Goal: Task Accomplishment & Management: Manage account settings

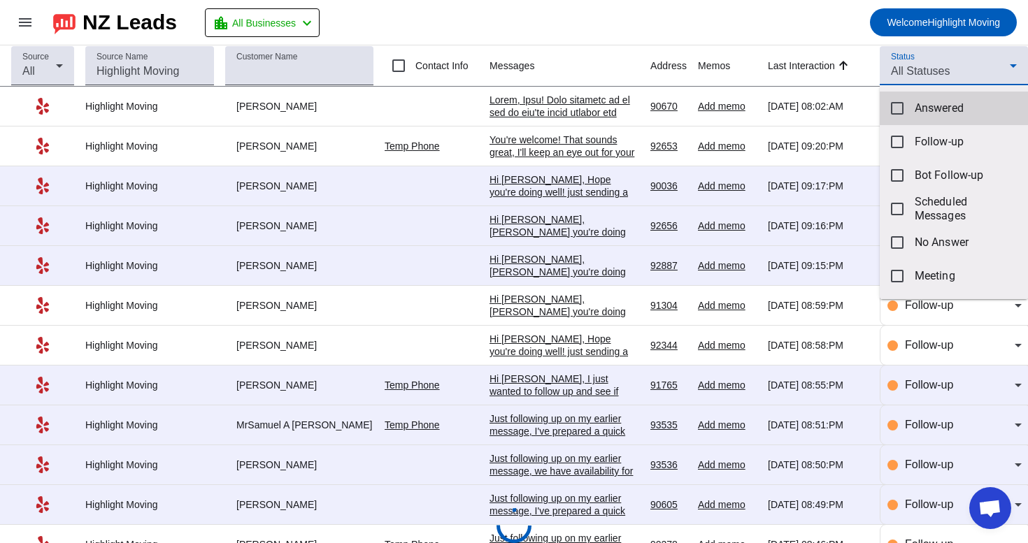
click at [929, 101] on span "Answered" at bounding box center [966, 108] width 102 height 14
click at [825, 8] on div at bounding box center [514, 271] width 1028 height 543
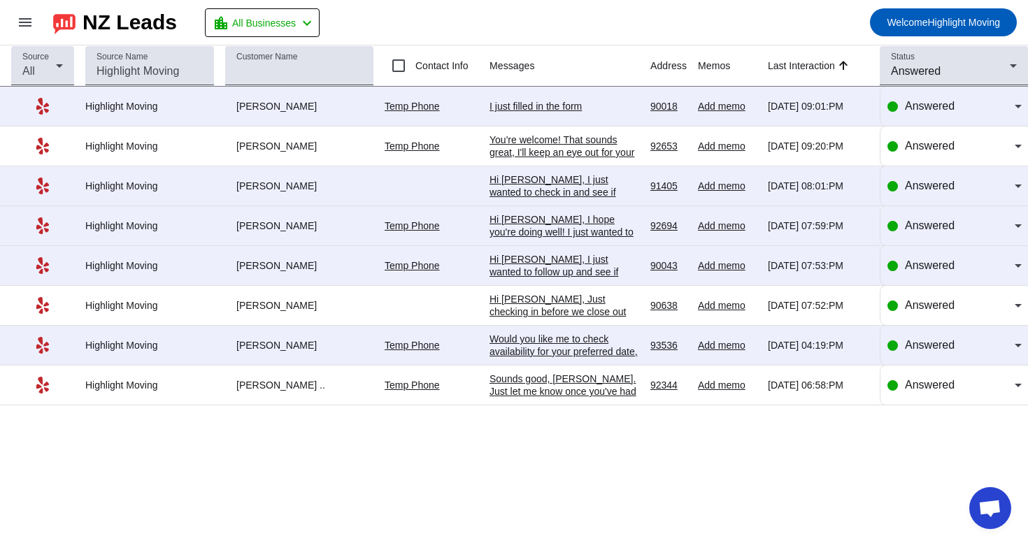
click at [586, 389] on div "Sounds good, [PERSON_NAME]. Just let me know once you've had a chance to check,…" at bounding box center [565, 404] width 150 height 63
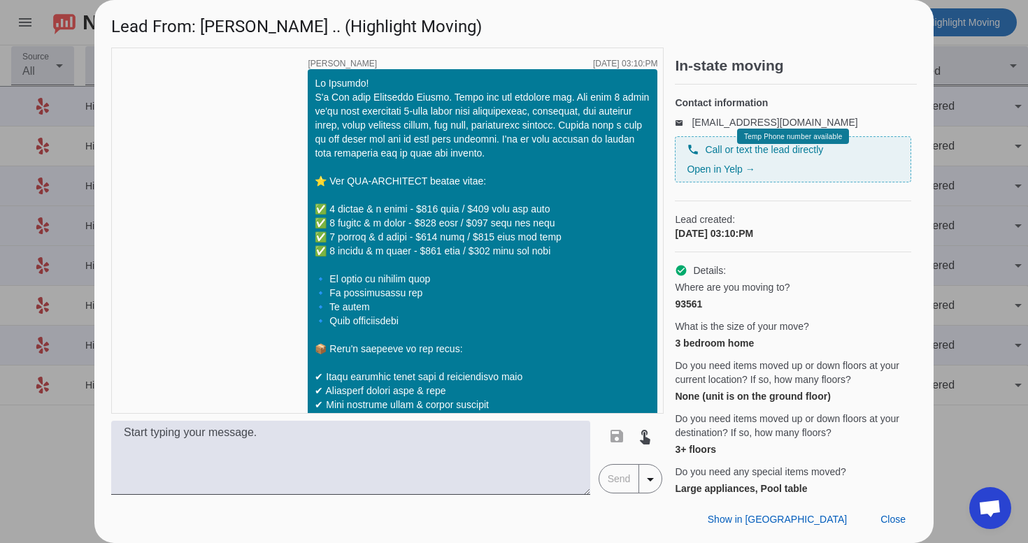
scroll to position [817, 0]
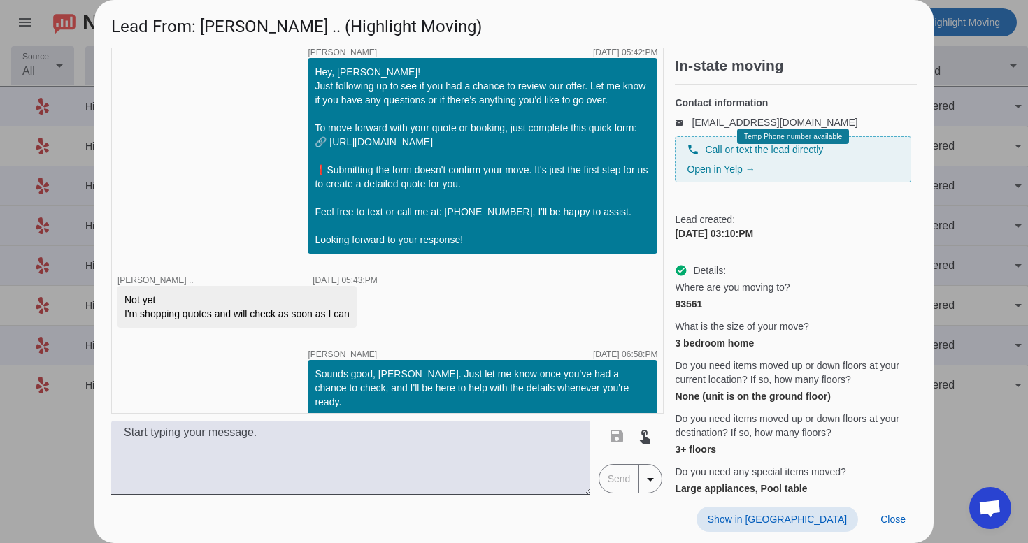
click at [824, 525] on span at bounding box center [778, 519] width 162 height 25
click at [902, 522] on span "Close" at bounding box center [893, 519] width 25 height 11
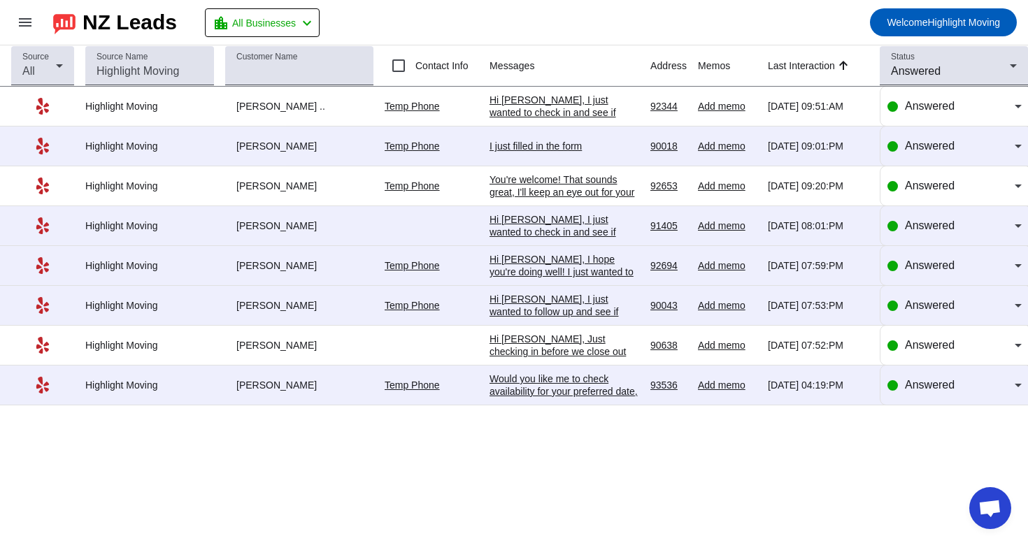
click at [606, 400] on div "Would you like me to check availability for your preferred date, or are you sti…" at bounding box center [565, 398] width 150 height 50
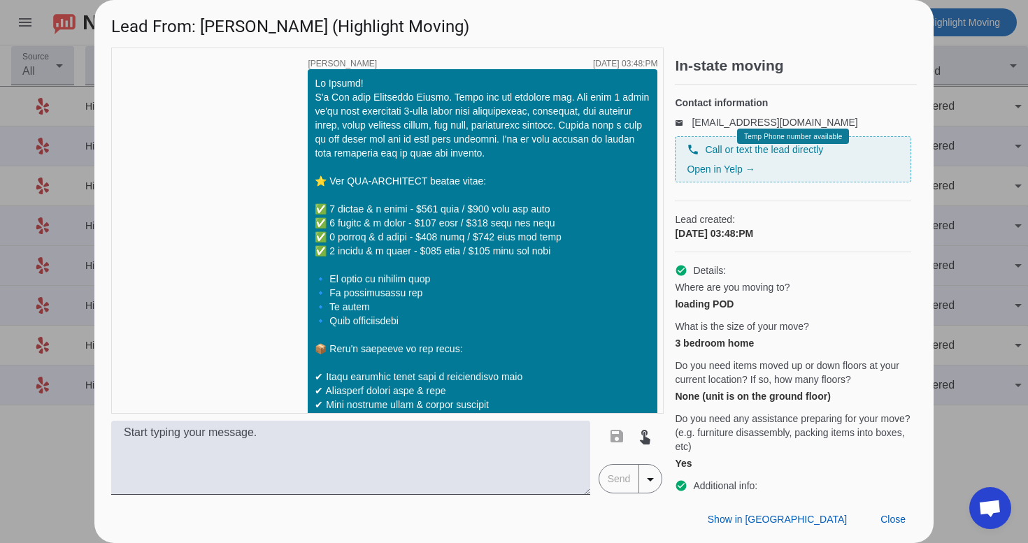
scroll to position [441, 0]
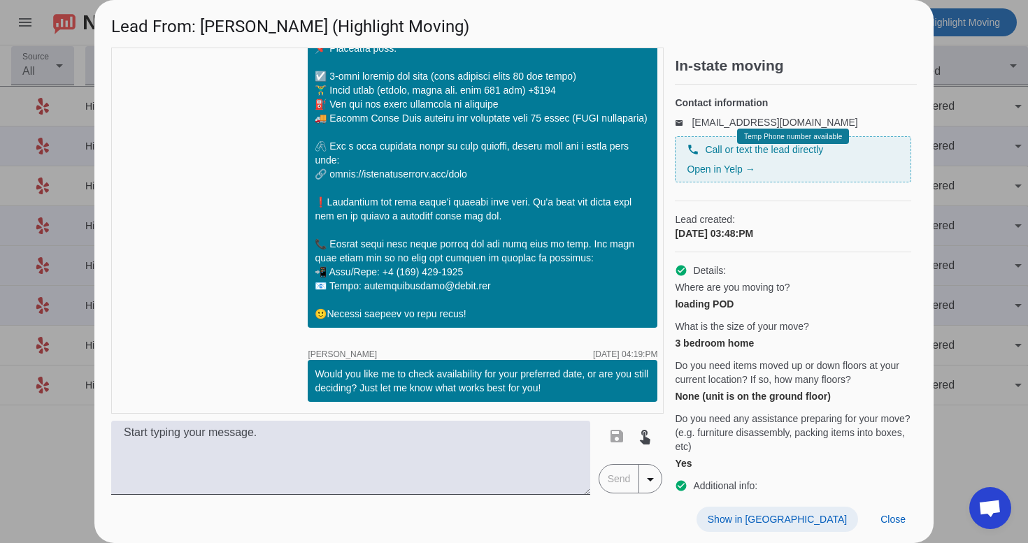
click at [818, 515] on span "Show in [GEOGRAPHIC_DATA]" at bounding box center [777, 519] width 139 height 11
click at [897, 517] on span "Close" at bounding box center [893, 519] width 25 height 11
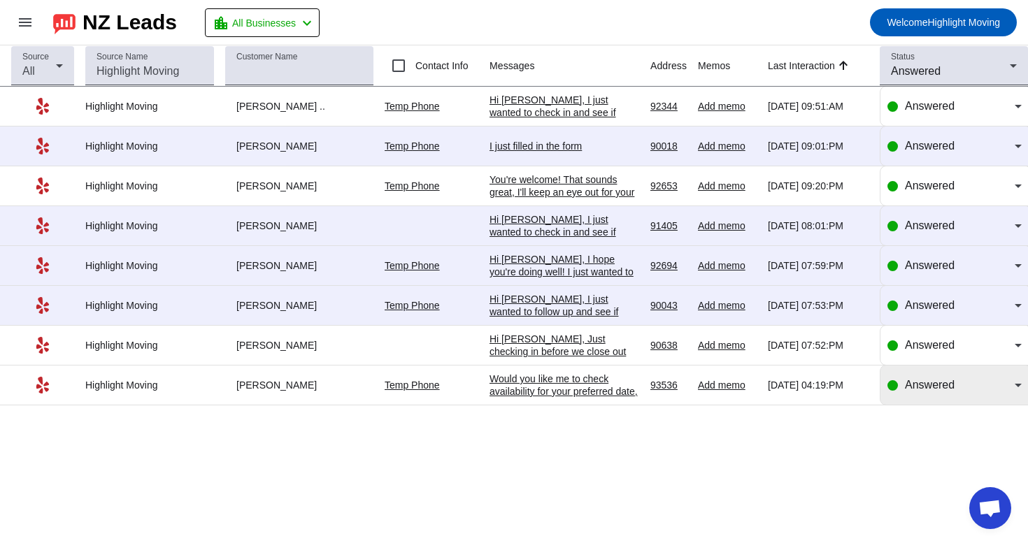
click at [931, 391] on span "Answered" at bounding box center [930, 385] width 50 height 12
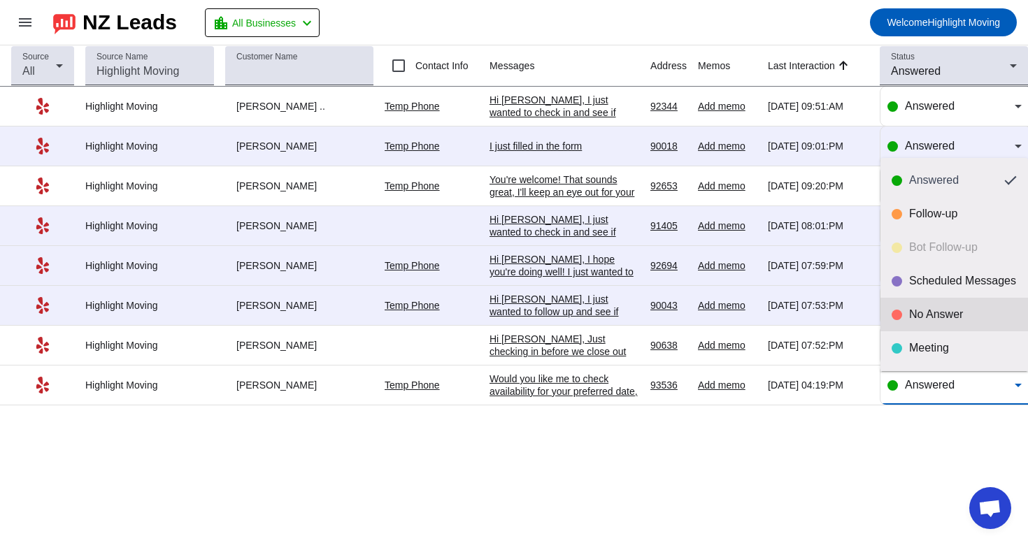
click at [943, 316] on div "No Answer" at bounding box center [963, 315] width 108 height 14
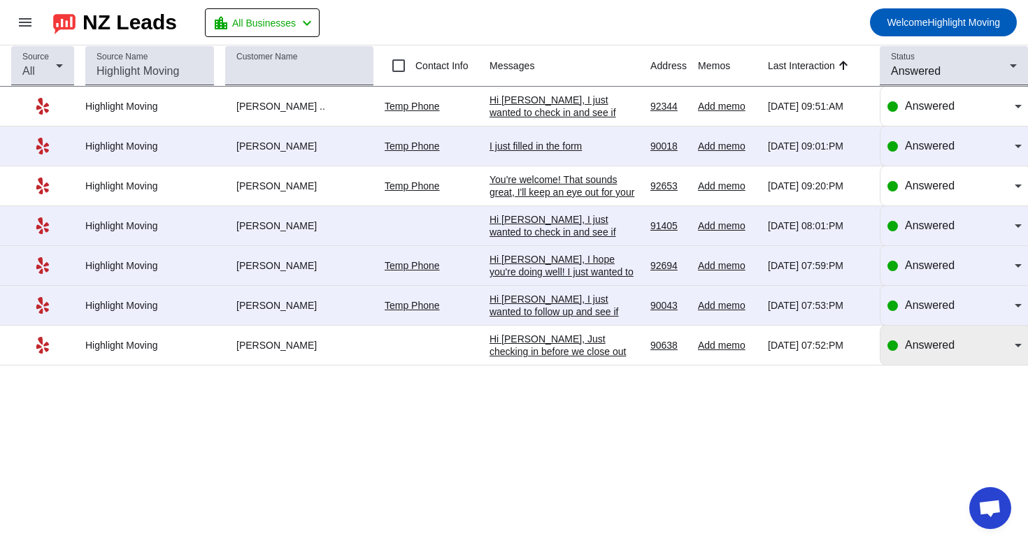
click at [949, 350] on span "Answered" at bounding box center [930, 345] width 50 height 12
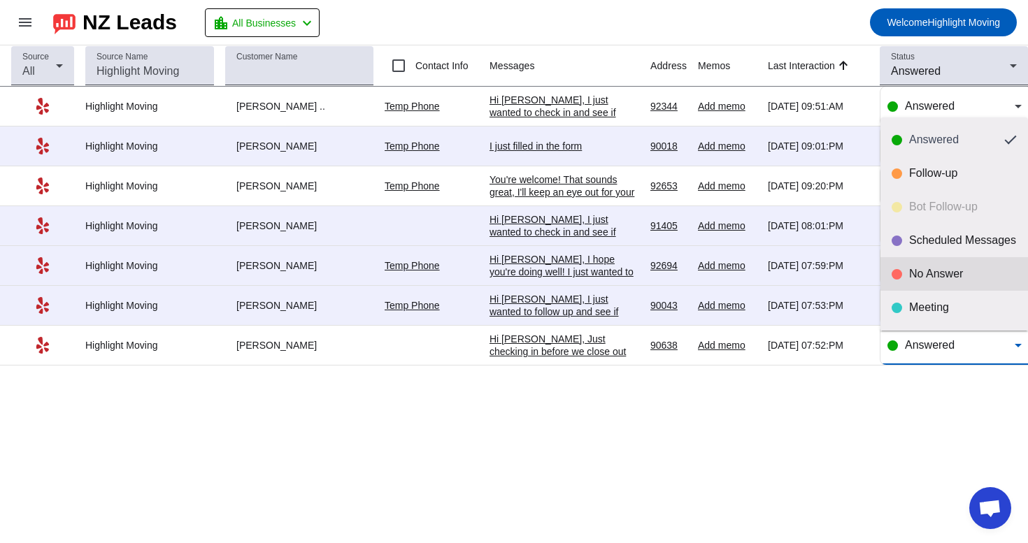
click at [920, 281] on mat-option "No Answer" at bounding box center [955, 274] width 148 height 34
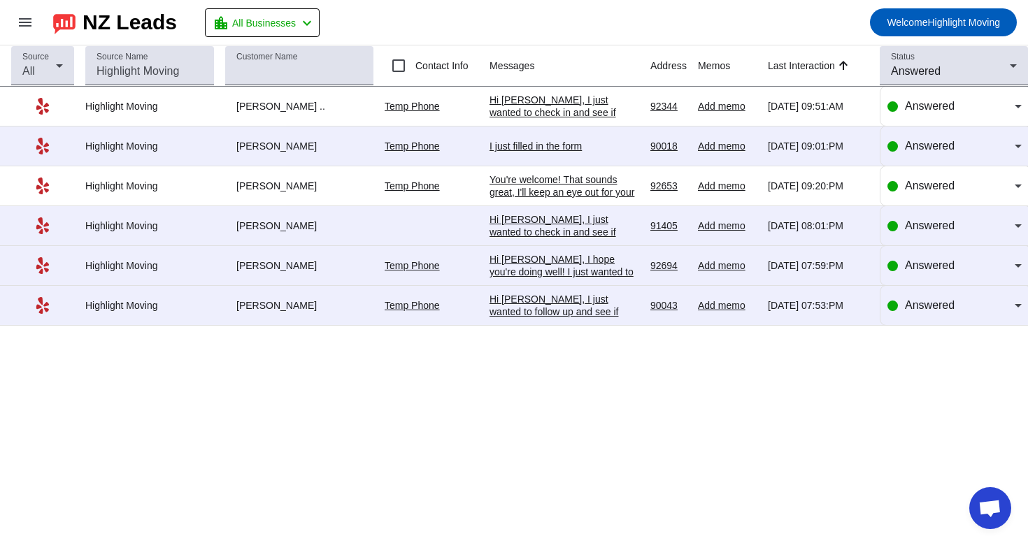
click at [608, 322] on div "Hi [PERSON_NAME], I just wanted to follow up and see if you're still considerin…" at bounding box center [565, 368] width 150 height 151
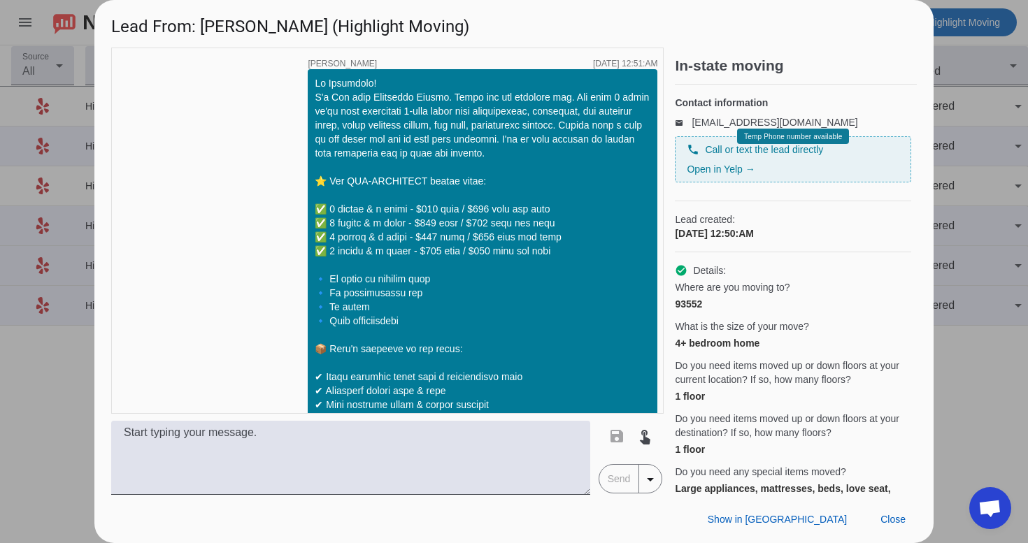
scroll to position [993, 0]
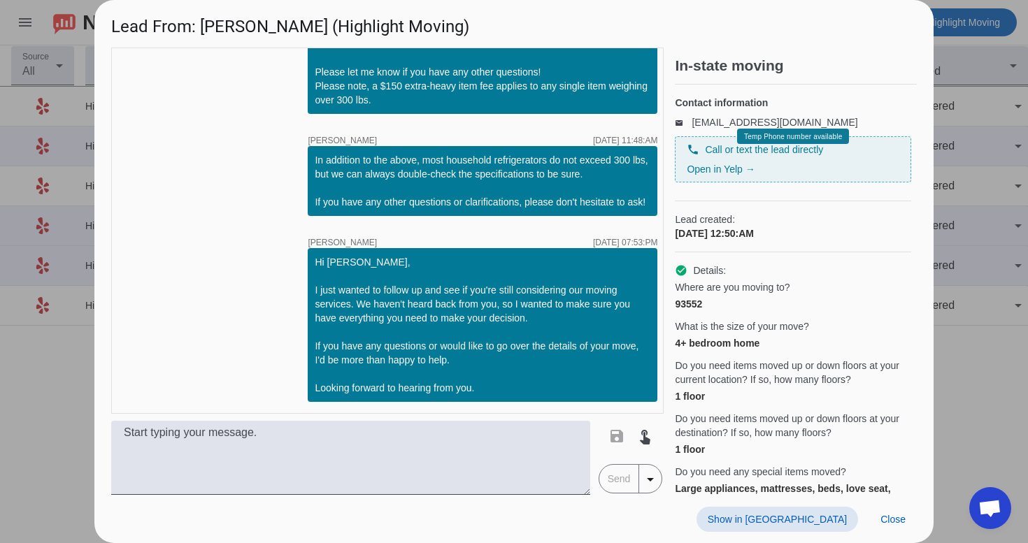
click at [798, 524] on span "Show in [GEOGRAPHIC_DATA]" at bounding box center [777, 519] width 139 height 11
click at [895, 514] on span "Close" at bounding box center [893, 519] width 25 height 11
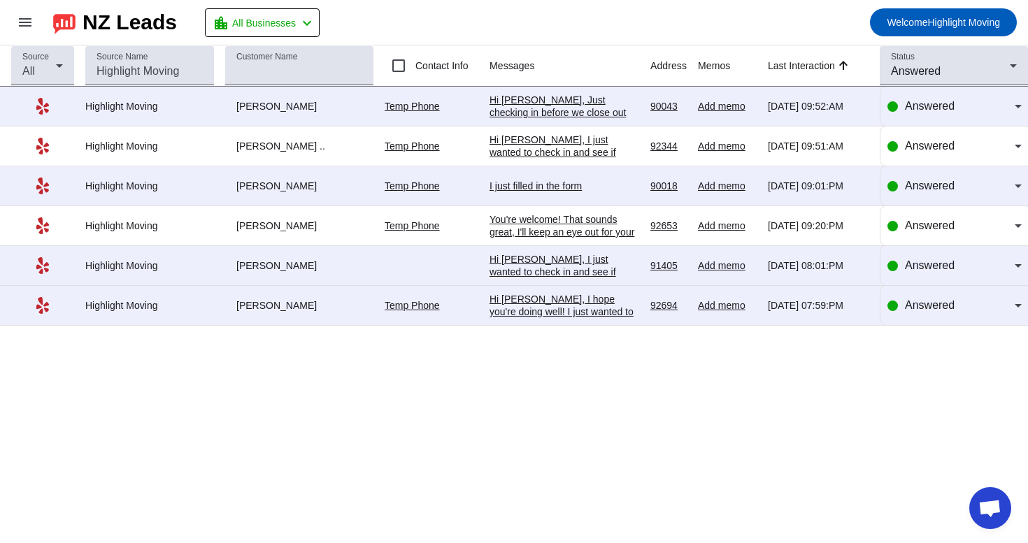
click at [563, 313] on div "Hi [PERSON_NAME], I hope you're doing well! I just wanted to follow up and see …" at bounding box center [565, 375] width 150 height 164
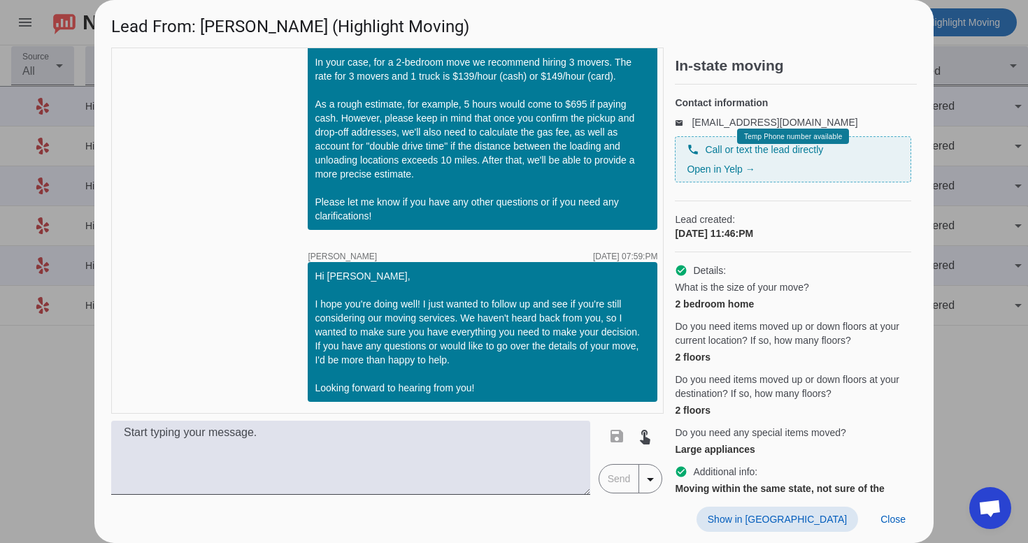
click at [816, 522] on span "Show in [GEOGRAPHIC_DATA]" at bounding box center [777, 519] width 139 height 11
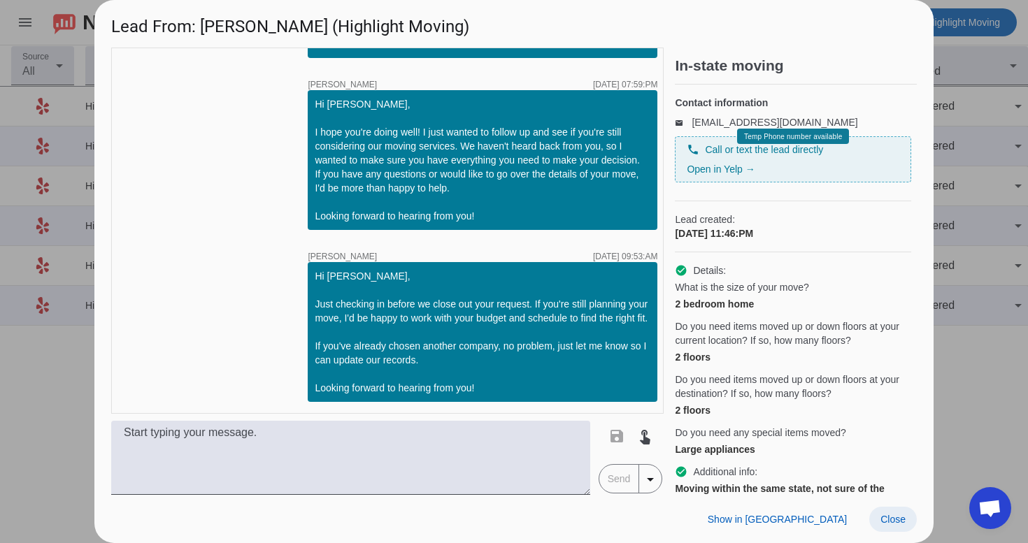
click at [892, 519] on span "Close" at bounding box center [893, 519] width 25 height 11
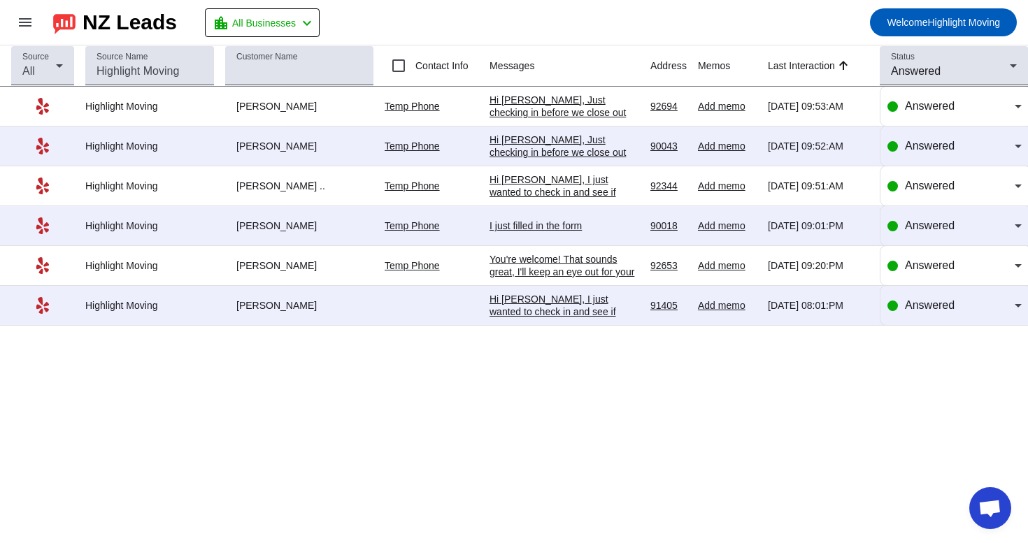
click at [578, 311] on div "Hi [PERSON_NAME], I just wanted to check in and see if you're still considering…" at bounding box center [565, 356] width 150 height 126
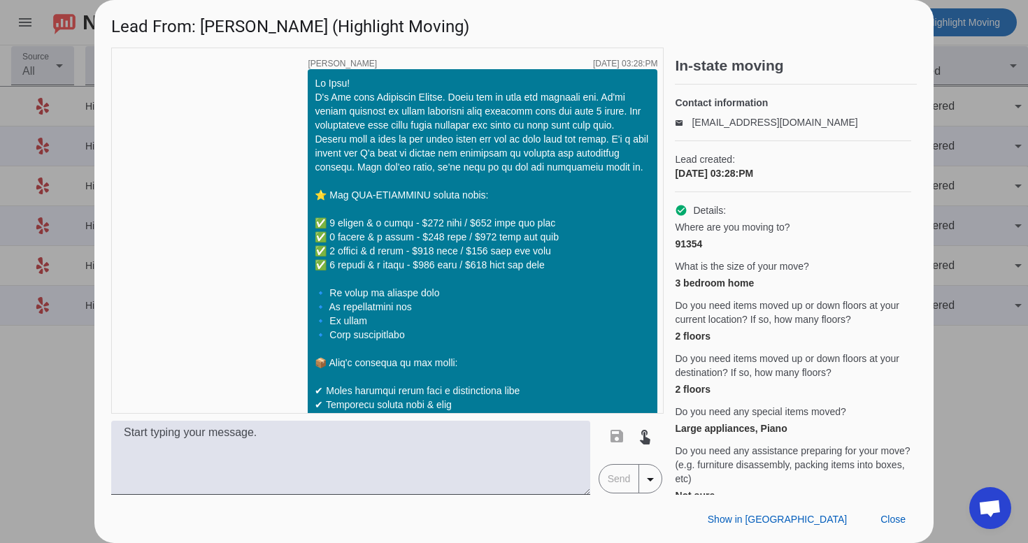
scroll to position [2654, 0]
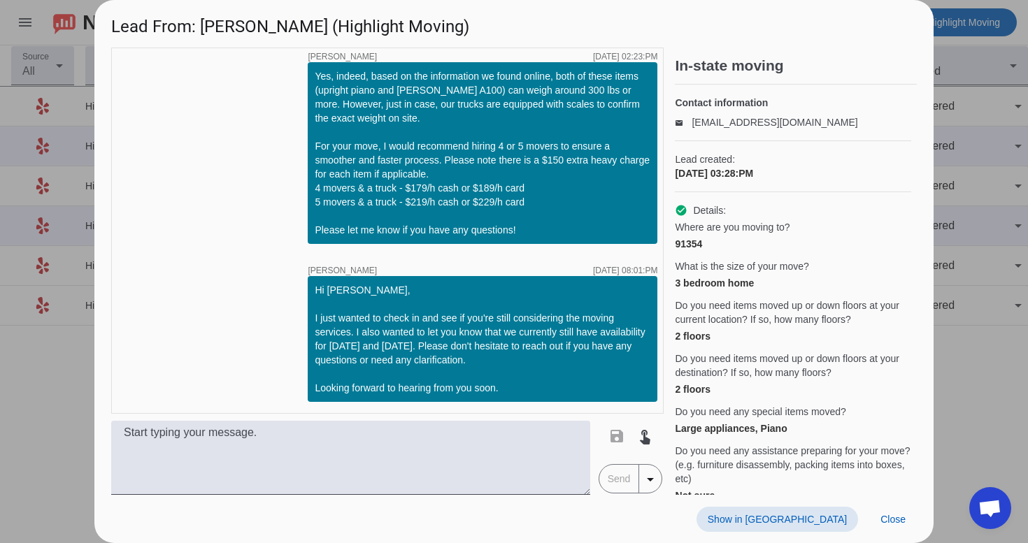
click at [819, 525] on span at bounding box center [778, 519] width 162 height 25
click at [903, 513] on span at bounding box center [893, 519] width 48 height 25
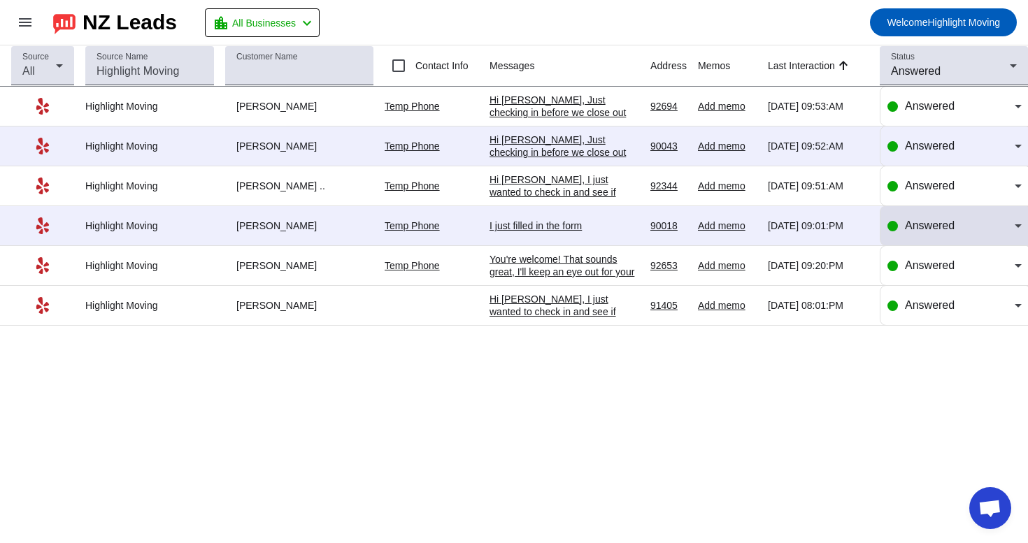
click at [934, 231] on span "Answered" at bounding box center [930, 226] width 50 height 12
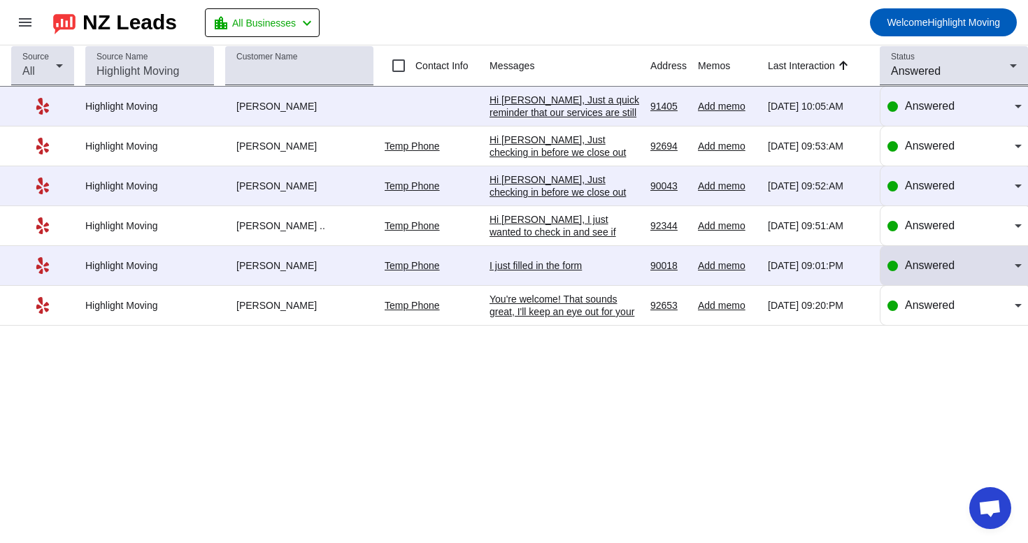
click at [922, 278] on div "Answered" at bounding box center [955, 265] width 134 height 39
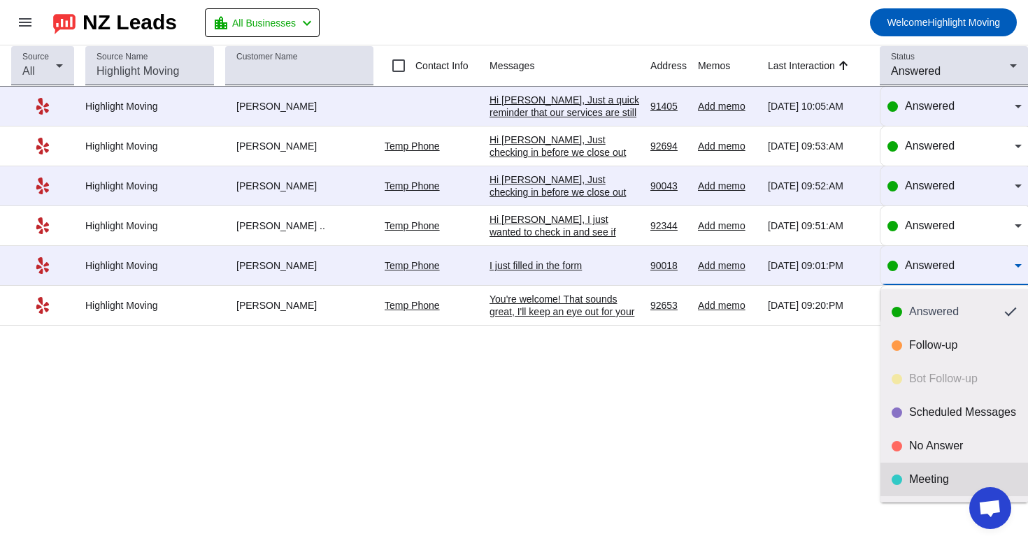
click at [908, 475] on div "Meeting" at bounding box center [954, 480] width 125 height 14
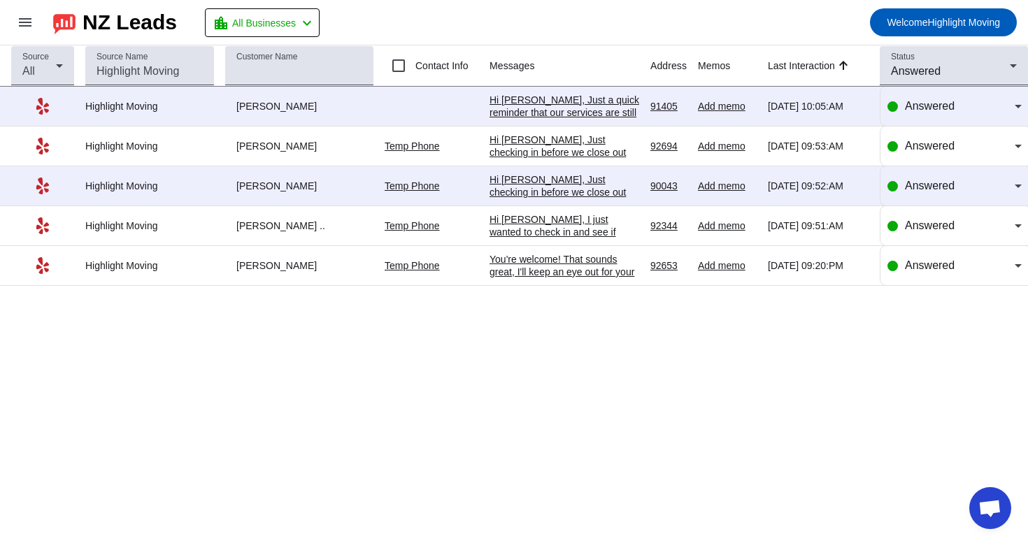
click at [575, 272] on div "You're welcome! That sounds great, I'll keep an eye out for your message next w…" at bounding box center [565, 278] width 150 height 50
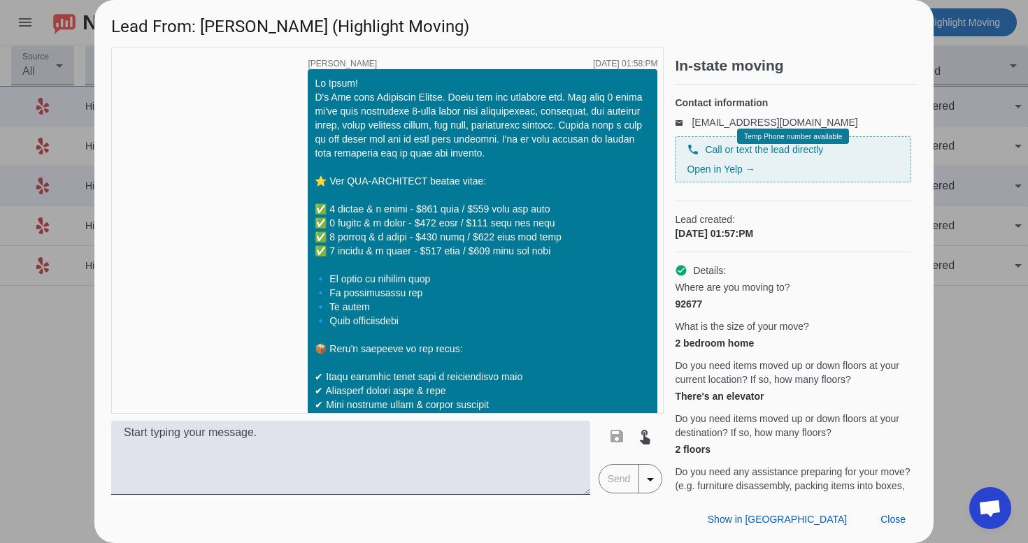
scroll to position [1035, 0]
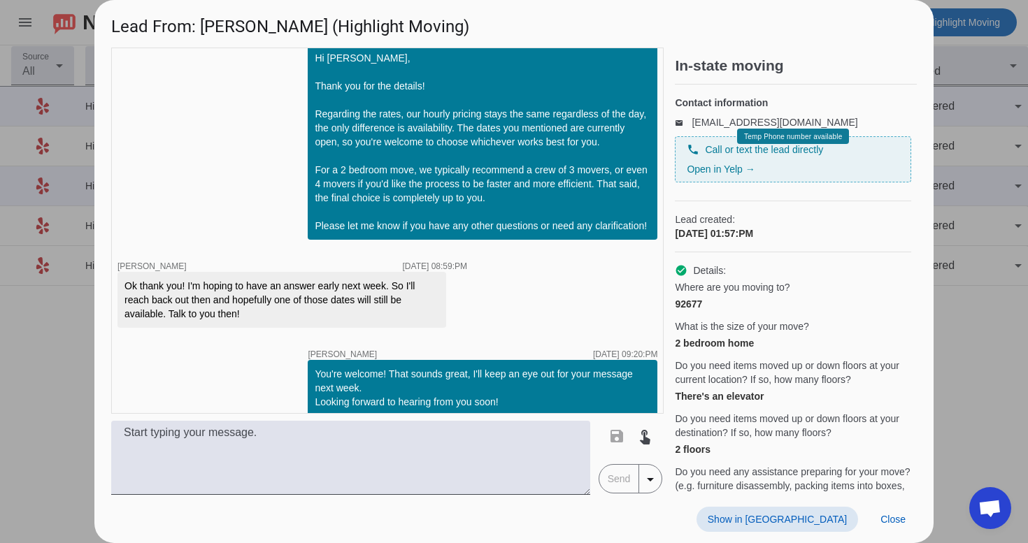
click at [816, 520] on span "Show in [GEOGRAPHIC_DATA]" at bounding box center [777, 519] width 139 height 11
click at [890, 516] on span "Close" at bounding box center [893, 519] width 25 height 11
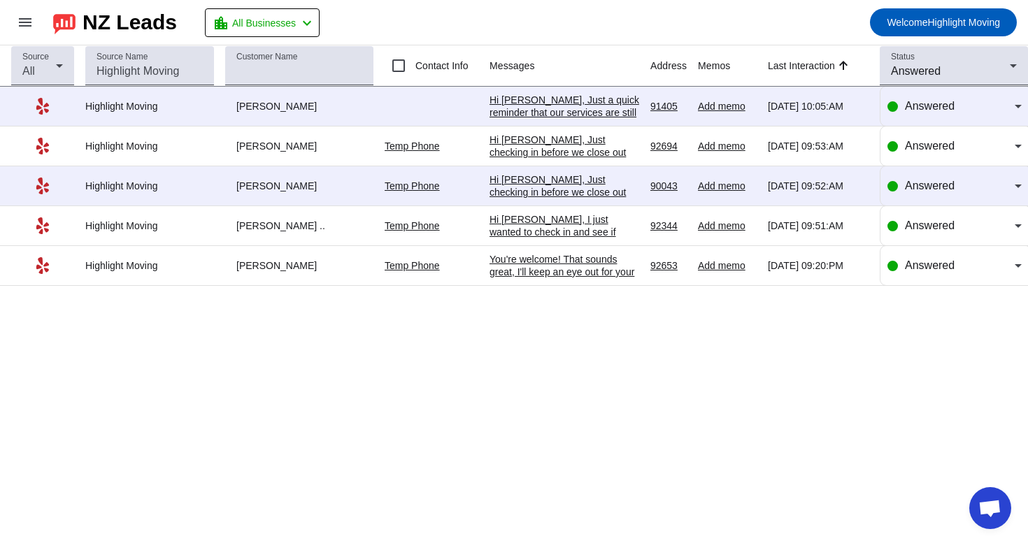
click at [797, 427] on div "Source All Source Name Customer Name Contact Info Messages Address Memos Last I…" at bounding box center [514, 294] width 1028 height 498
click at [962, 79] on div "Answered" at bounding box center [950, 71] width 119 height 17
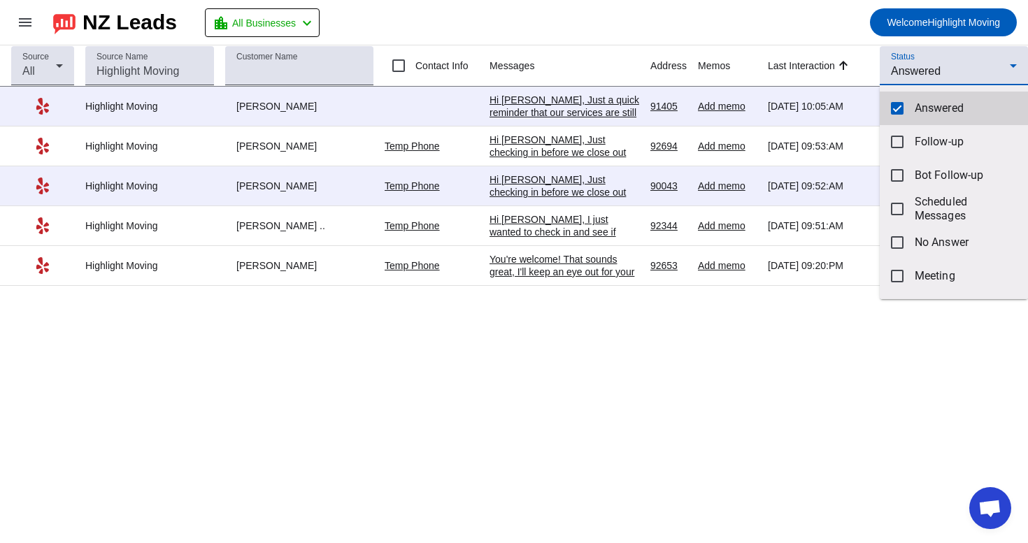
click at [950, 100] on mat-option "Answered" at bounding box center [954, 109] width 148 height 34
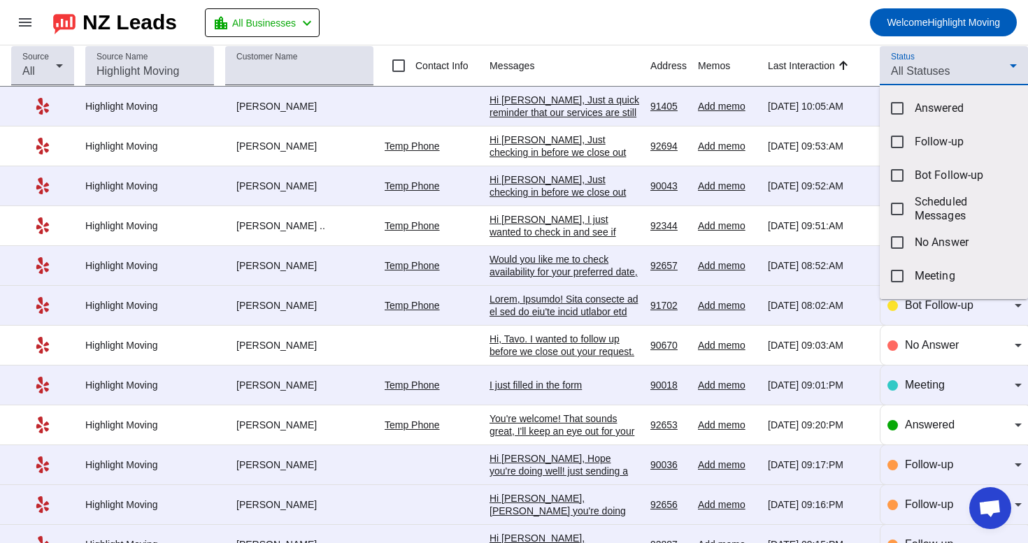
click at [948, 62] on div at bounding box center [514, 271] width 1028 height 543
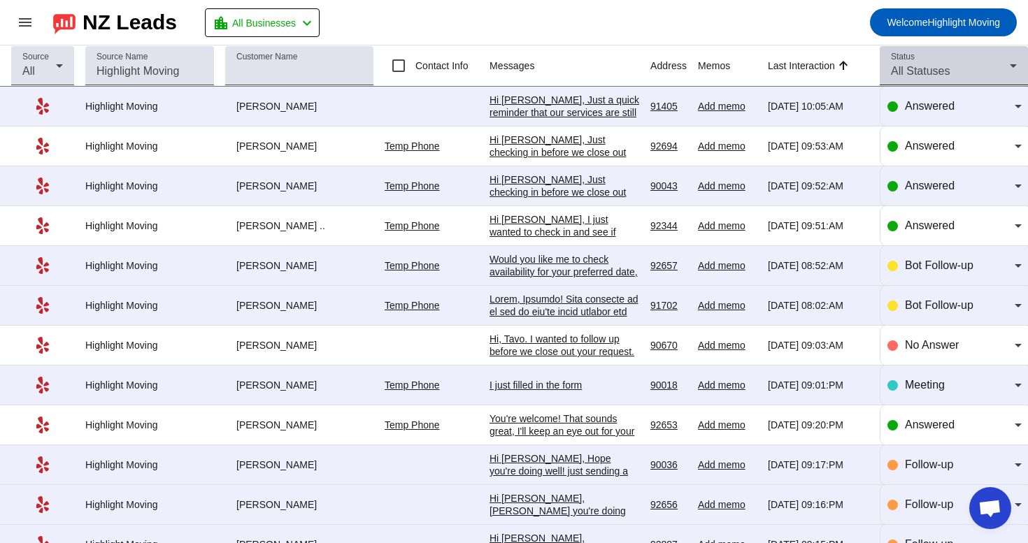
click at [948, 55] on div "Status All Statuses" at bounding box center [954, 65] width 126 height 39
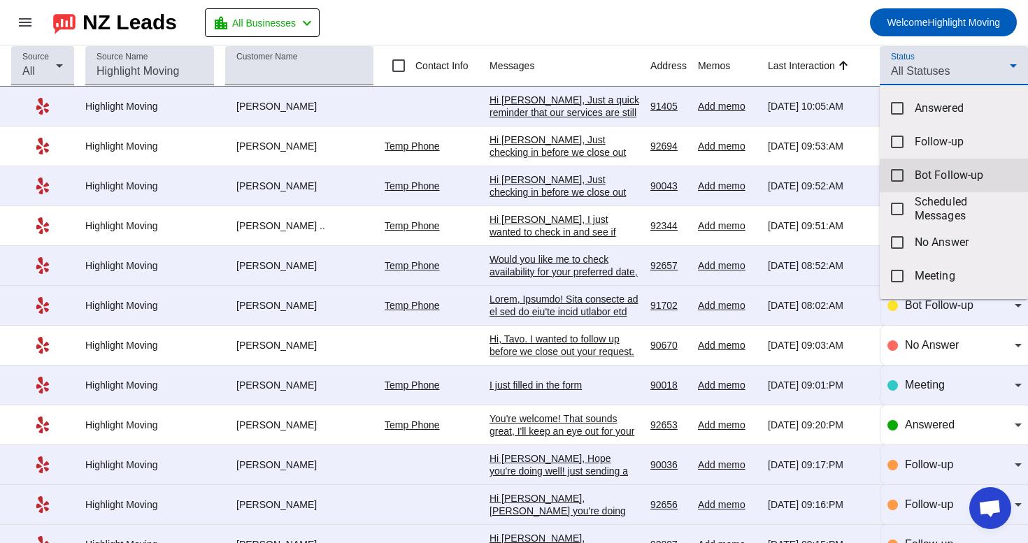
click at [945, 181] on span "Bot Follow-up" at bounding box center [966, 176] width 102 height 14
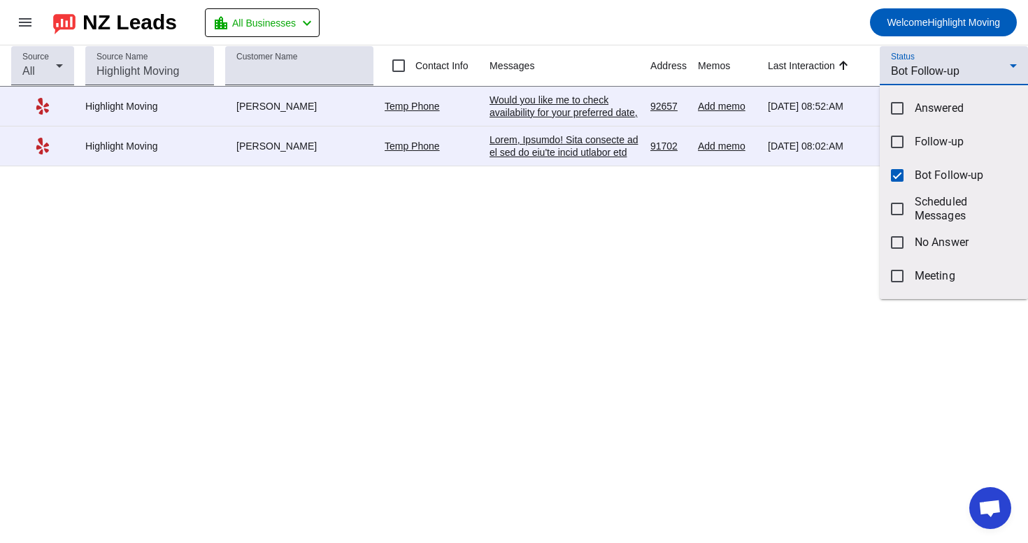
click at [827, 43] on div at bounding box center [514, 271] width 1028 height 543
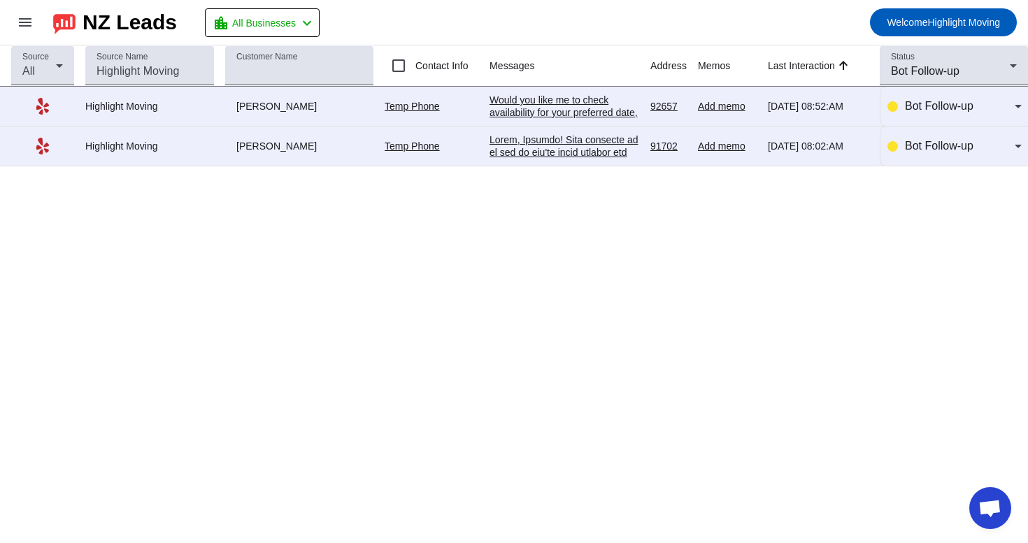
click at [633, 336] on div "Source All Source Name Customer Name Contact Info Messages Address Memos Last I…" at bounding box center [514, 294] width 1028 height 498
click at [961, 148] on span "Bot Follow-up" at bounding box center [939, 146] width 69 height 12
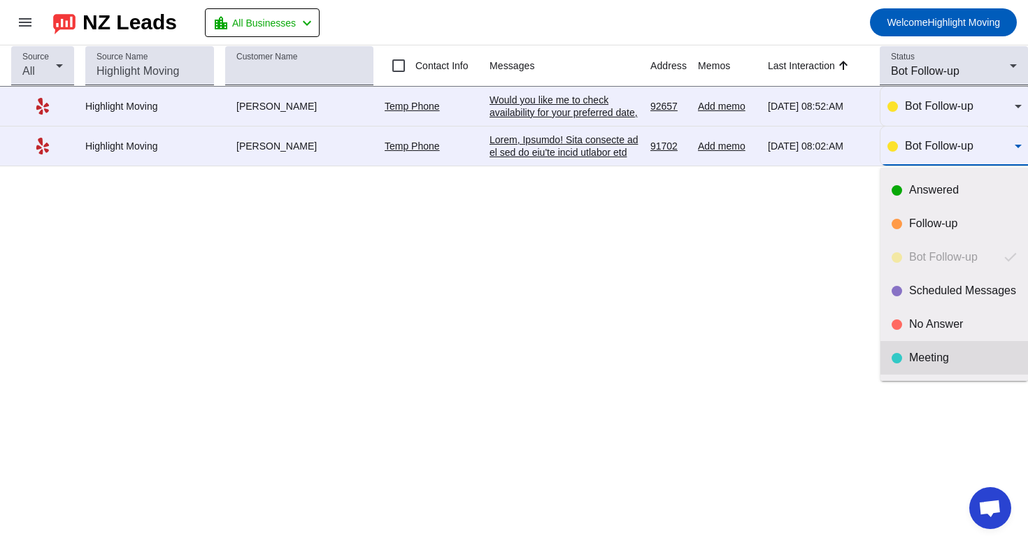
click at [927, 369] on mat-option "Meeting" at bounding box center [955, 358] width 148 height 34
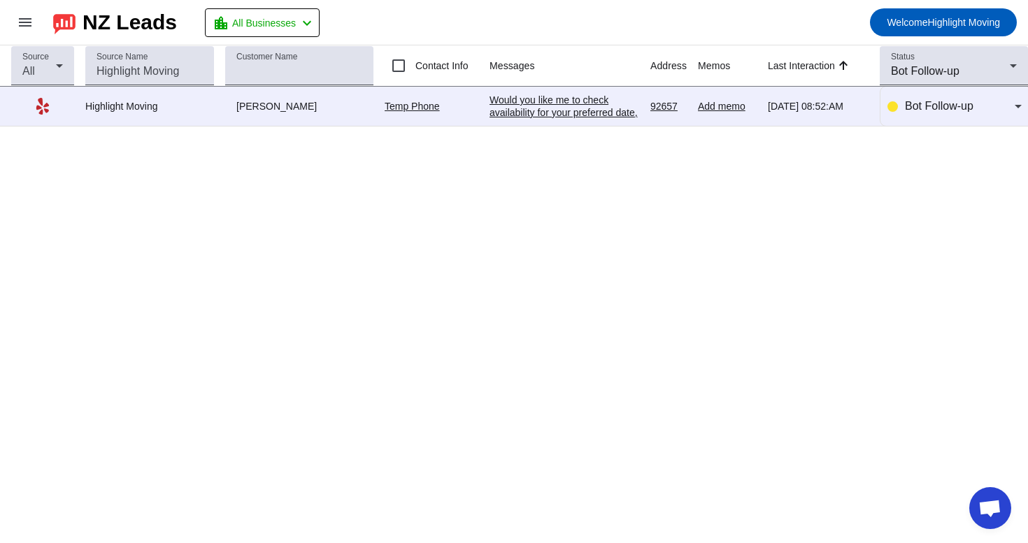
click at [547, 109] on div "Would you like me to check availability for your preferred date, or are you sti…" at bounding box center [565, 119] width 150 height 50
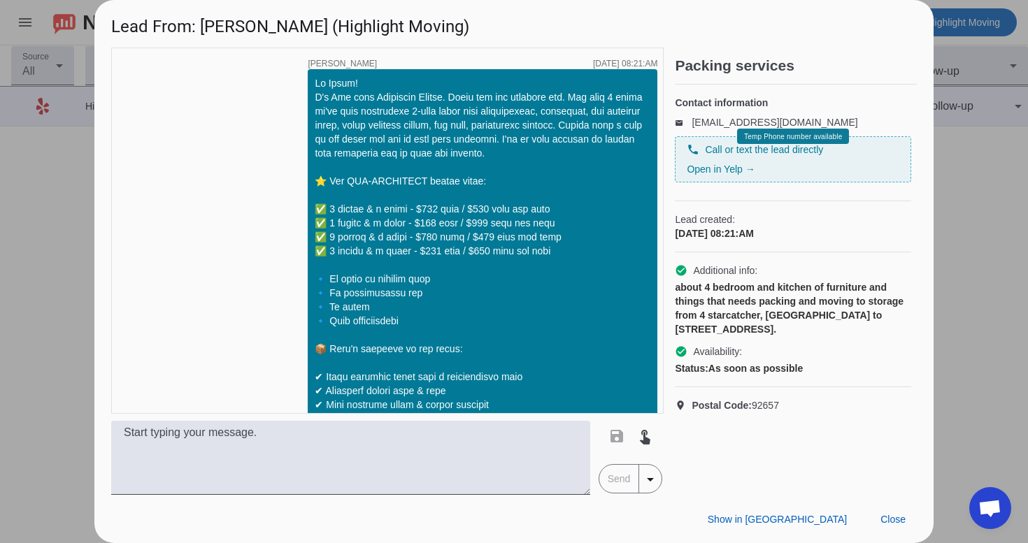
scroll to position [441, 0]
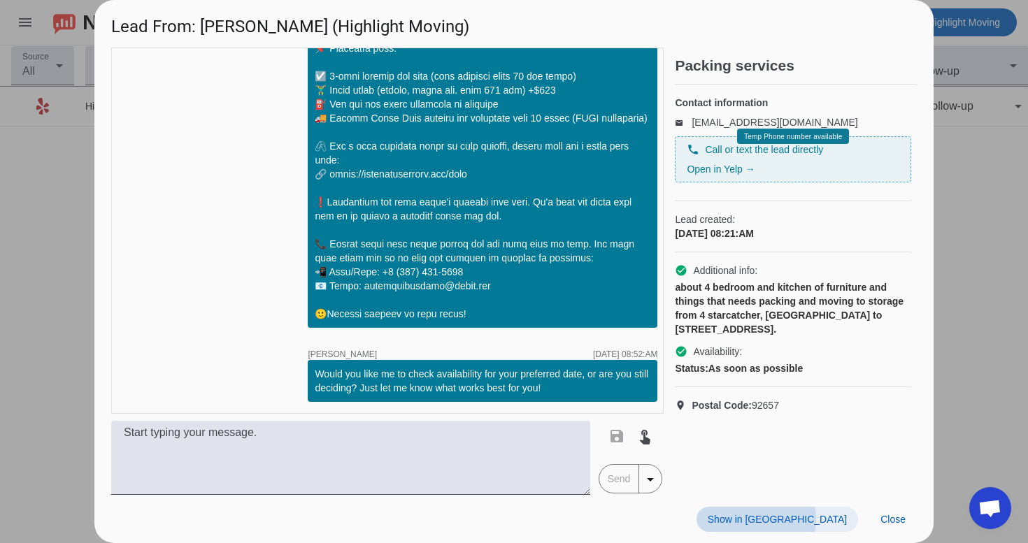
click at [836, 520] on span "Show in [GEOGRAPHIC_DATA]" at bounding box center [777, 519] width 139 height 11
click at [907, 527] on span at bounding box center [893, 519] width 48 height 25
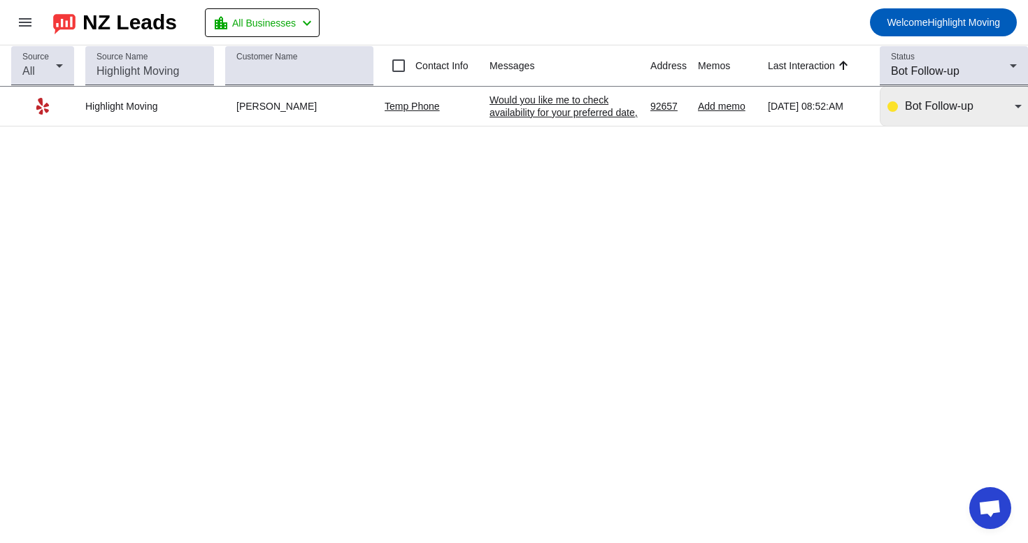
click at [937, 100] on div "Bot Follow-up" at bounding box center [960, 106] width 110 height 17
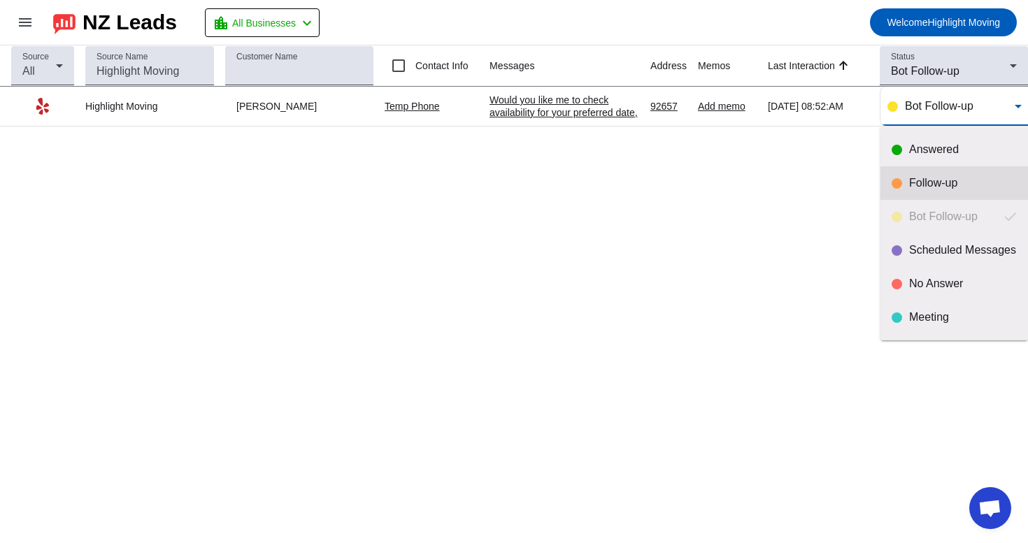
click at [913, 189] on div "Follow-up" at bounding box center [963, 183] width 108 height 14
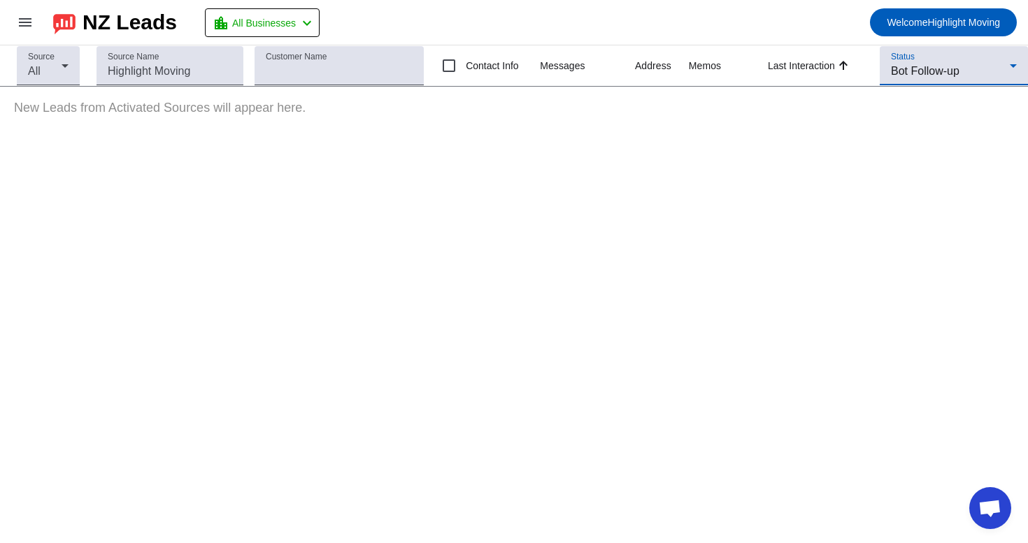
click at [971, 73] on div "Bot Follow-up" at bounding box center [950, 71] width 119 height 17
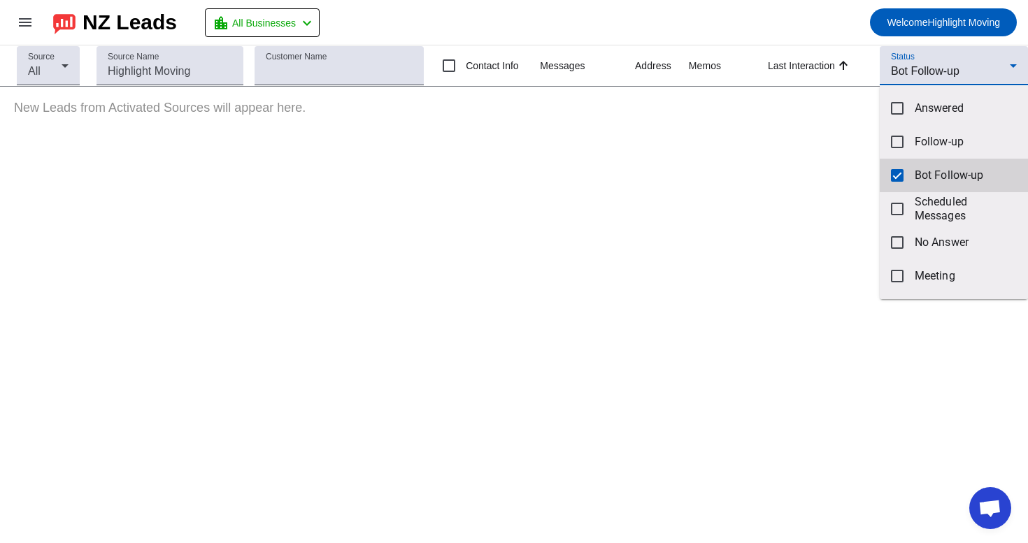
click at [896, 187] on mat-option "Bot Follow-up" at bounding box center [954, 176] width 148 height 34
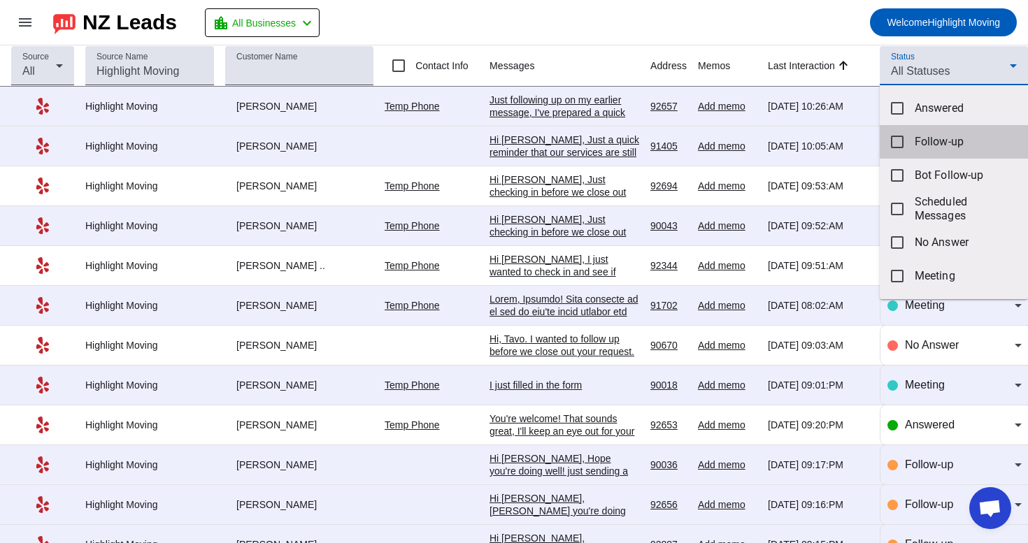
click at [896, 136] on mat-pseudo-checkbox at bounding box center [897, 142] width 13 height 13
click at [802, 13] on div at bounding box center [514, 271] width 1028 height 543
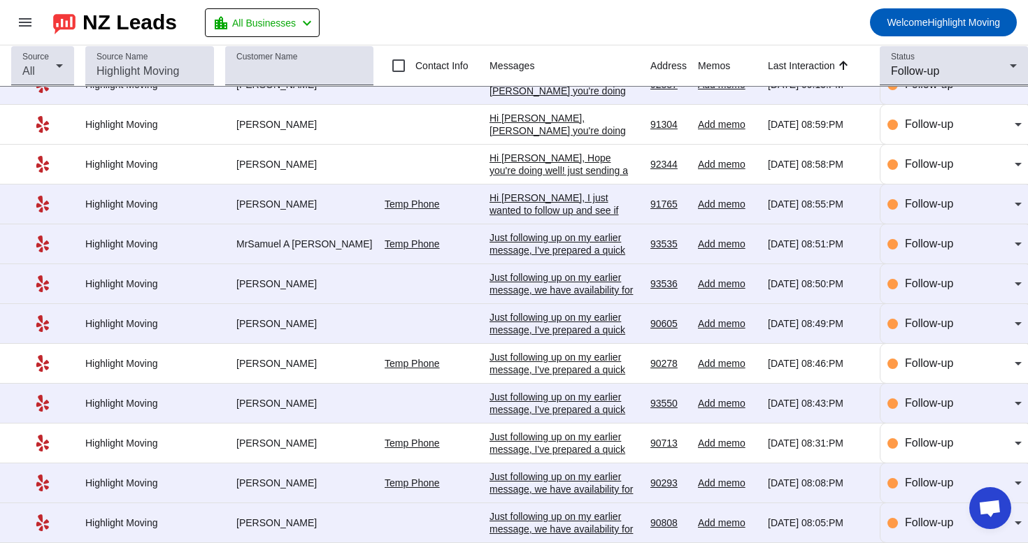
scroll to position [152, 0]
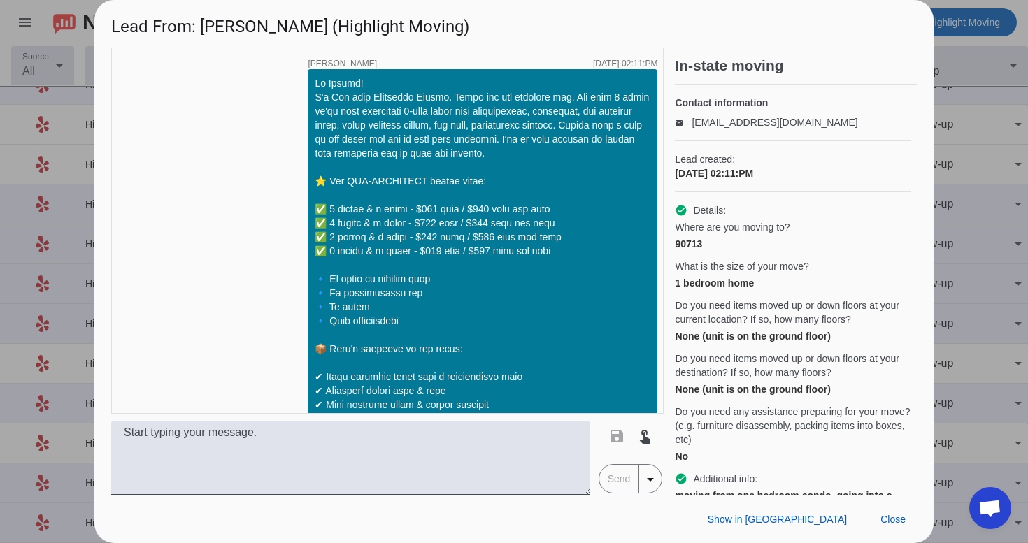
scroll to position [1167, 0]
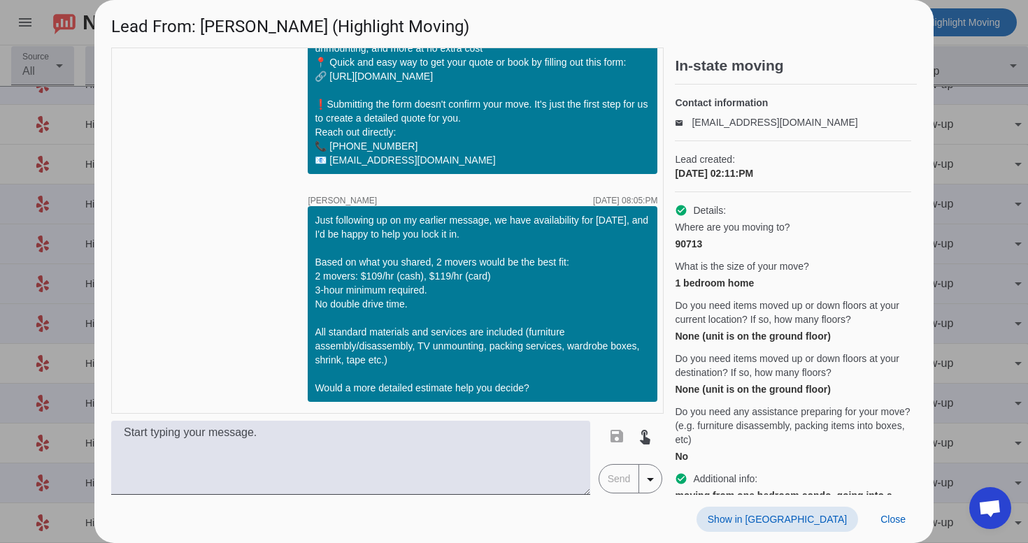
click at [794, 521] on span "Show in [GEOGRAPHIC_DATA]" at bounding box center [777, 519] width 139 height 11
click at [897, 520] on span "Close" at bounding box center [893, 519] width 25 height 11
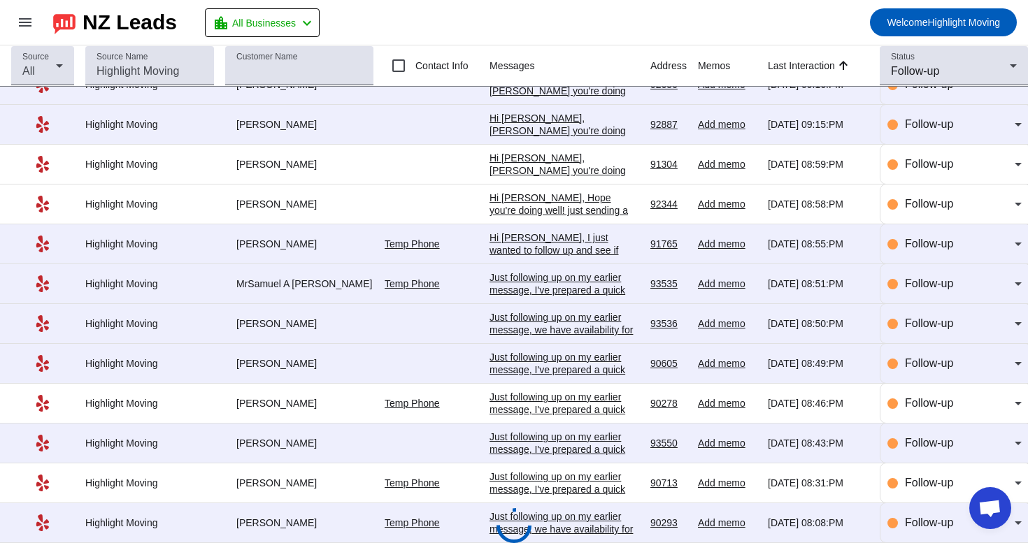
scroll to position [152, 0]
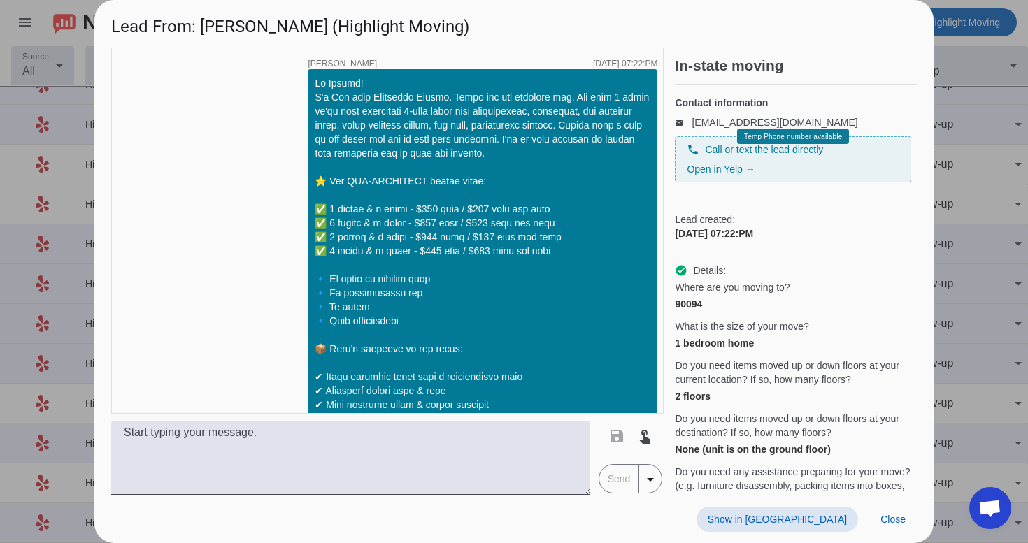
scroll to position [1167, 0]
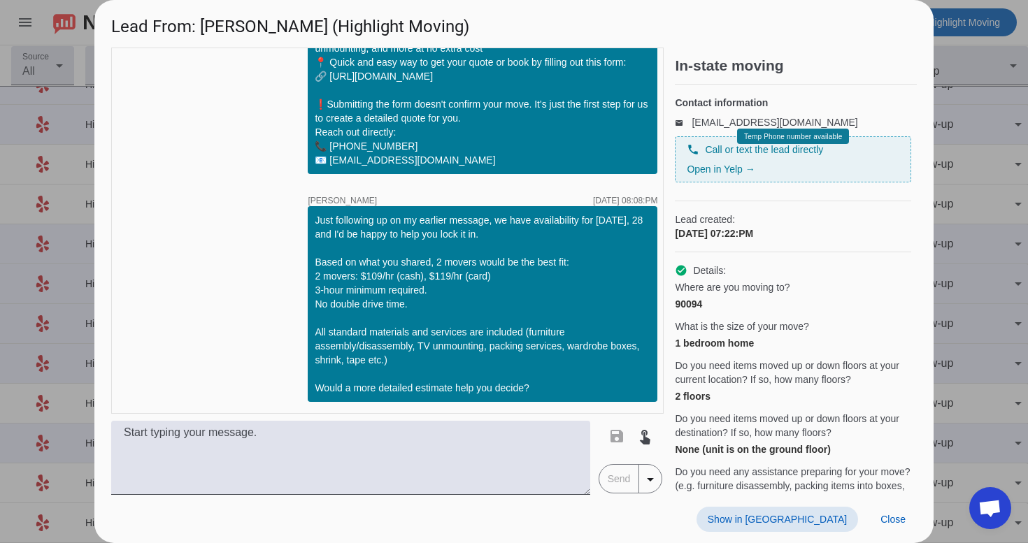
click at [829, 524] on span "Show in [GEOGRAPHIC_DATA]" at bounding box center [777, 519] width 139 height 11
click at [884, 529] on span at bounding box center [893, 519] width 48 height 25
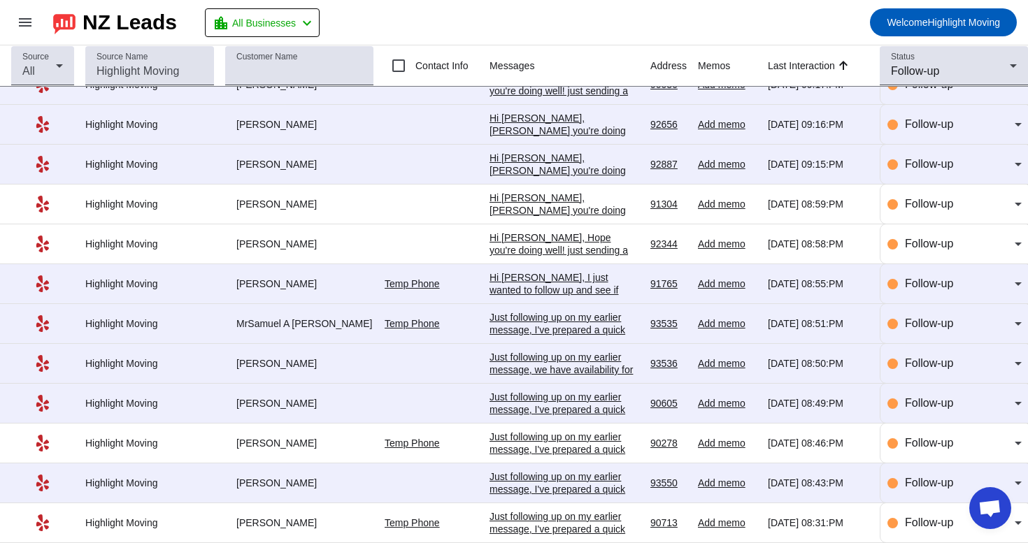
scroll to position [152, 0]
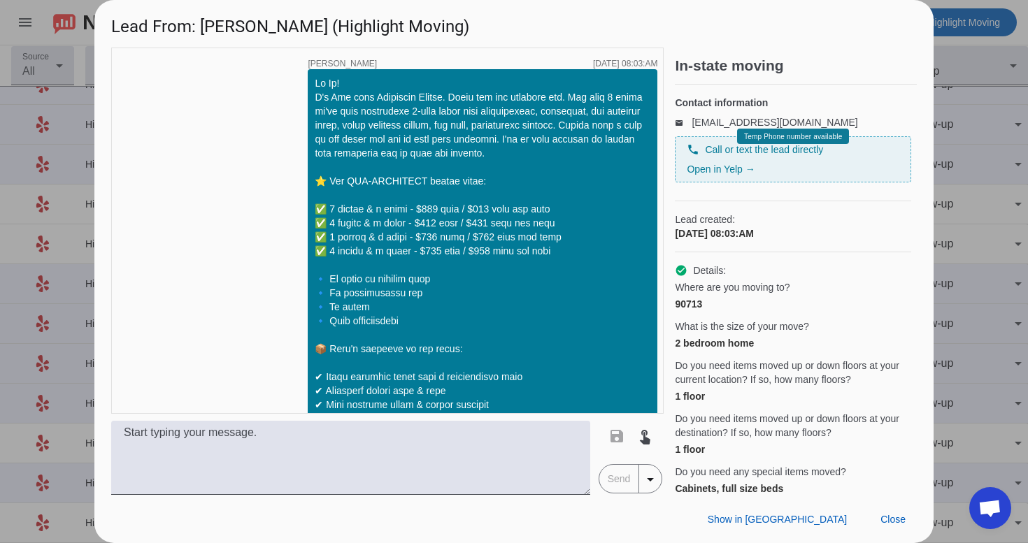
scroll to position [1181, 0]
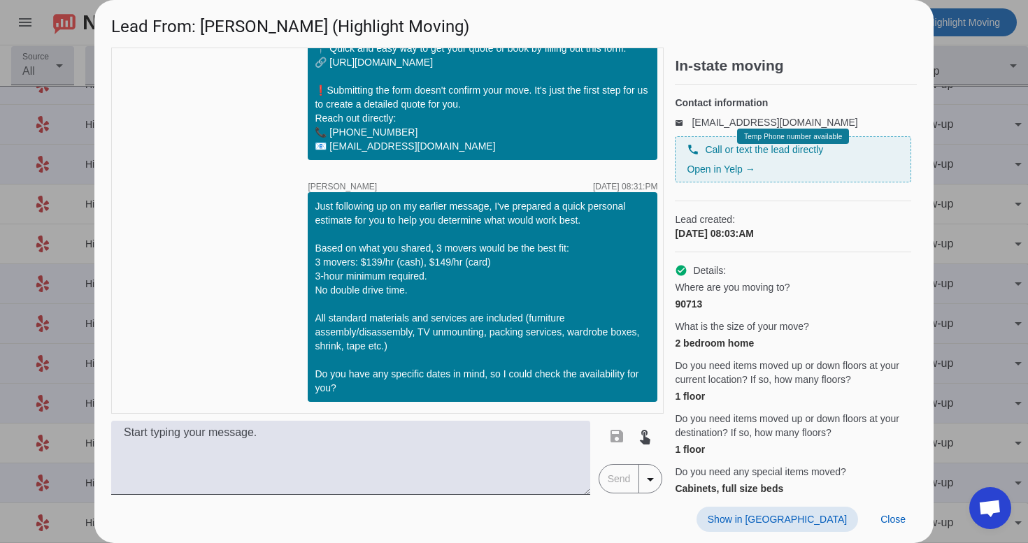
click at [832, 518] on span "Show in [GEOGRAPHIC_DATA]" at bounding box center [777, 519] width 139 height 11
click at [899, 520] on span "Close" at bounding box center [893, 519] width 25 height 11
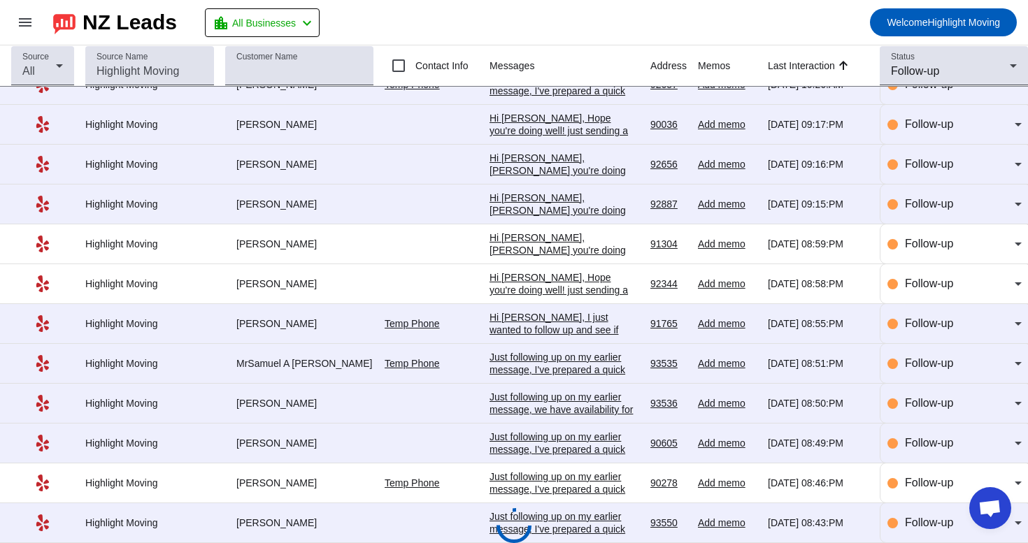
scroll to position [152, 0]
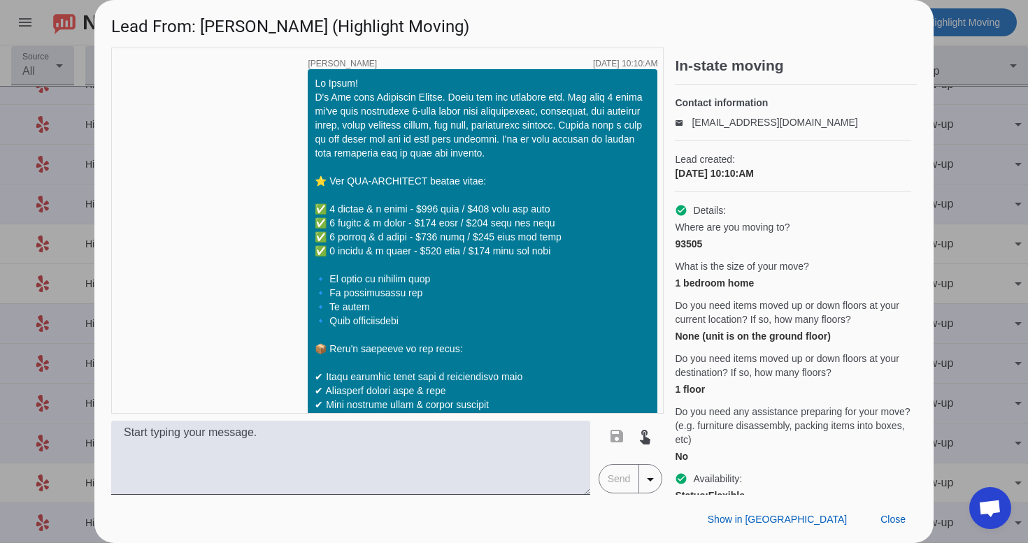
scroll to position [1167, 0]
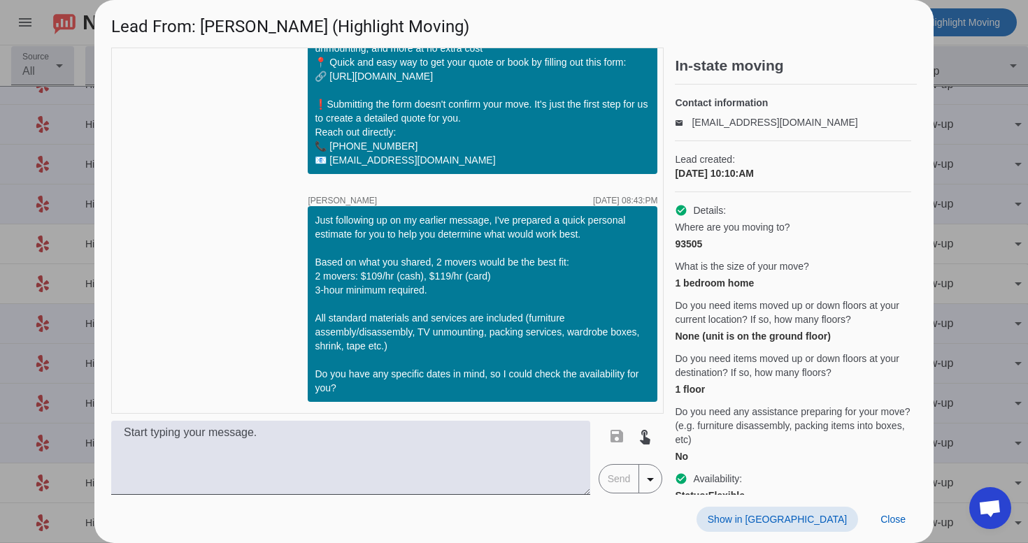
click at [818, 529] on span at bounding box center [778, 519] width 162 height 25
click at [899, 530] on span at bounding box center [893, 519] width 48 height 25
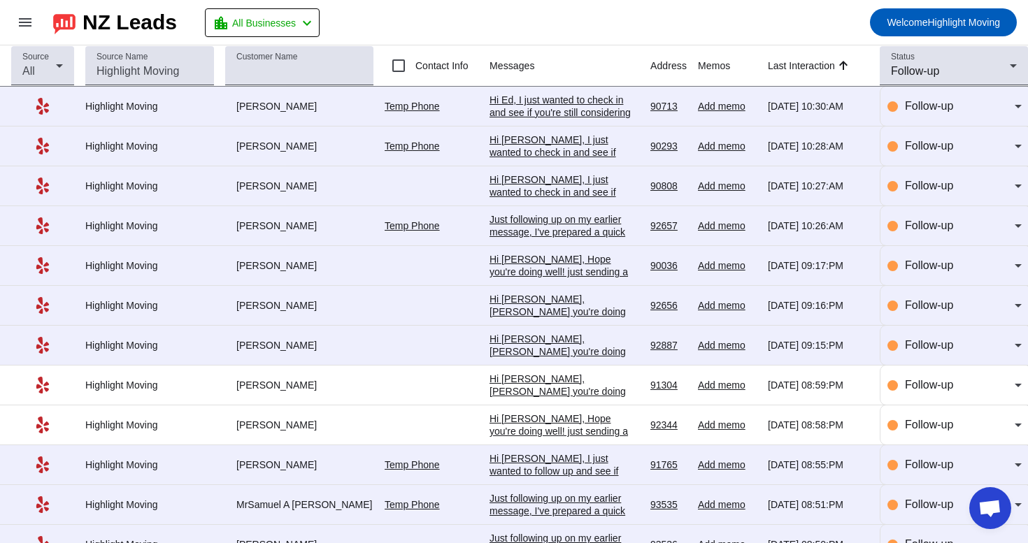
scroll to position [0, 0]
click at [597, 108] on div "Hi Ed, I just wanted to check in and see if you're still considering the moving…" at bounding box center [565, 163] width 150 height 138
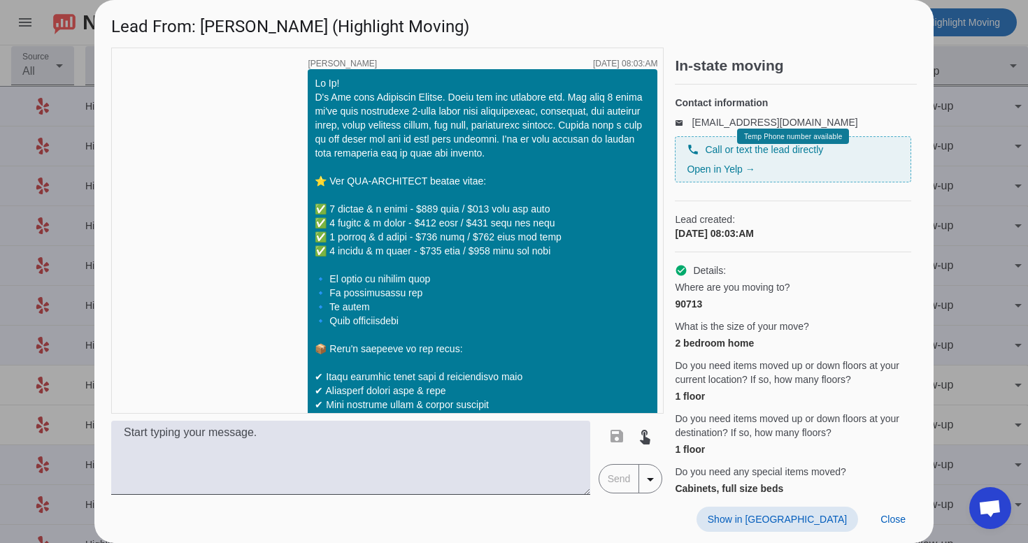
scroll to position [1353, 0]
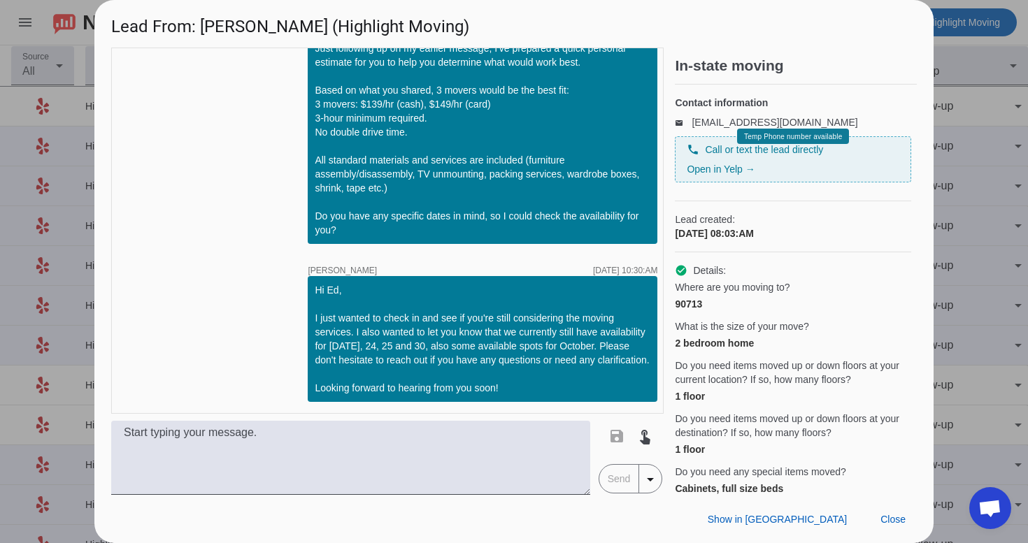
drag, startPoint x: 315, startPoint y: 276, endPoint x: 519, endPoint y: 386, distance: 231.6
click at [519, 386] on div "Hi Ed, I just wanted to check in and see if you're still considering the moving…" at bounding box center [483, 339] width 336 height 112
copy div "Hi [PERSON_NAME], I just wanted to check in and see if you're still considering…"
click at [890, 526] on span at bounding box center [893, 519] width 48 height 25
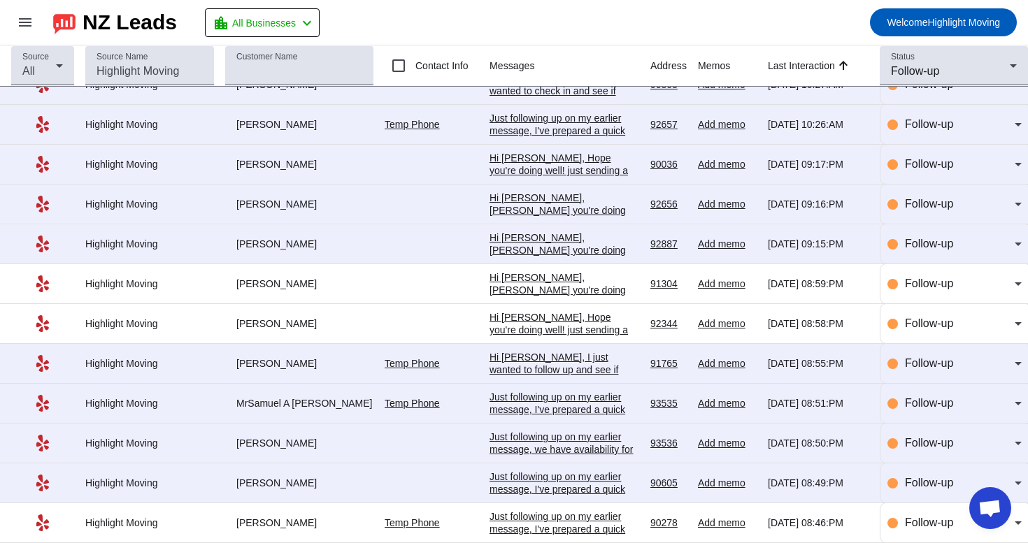
scroll to position [152, 0]
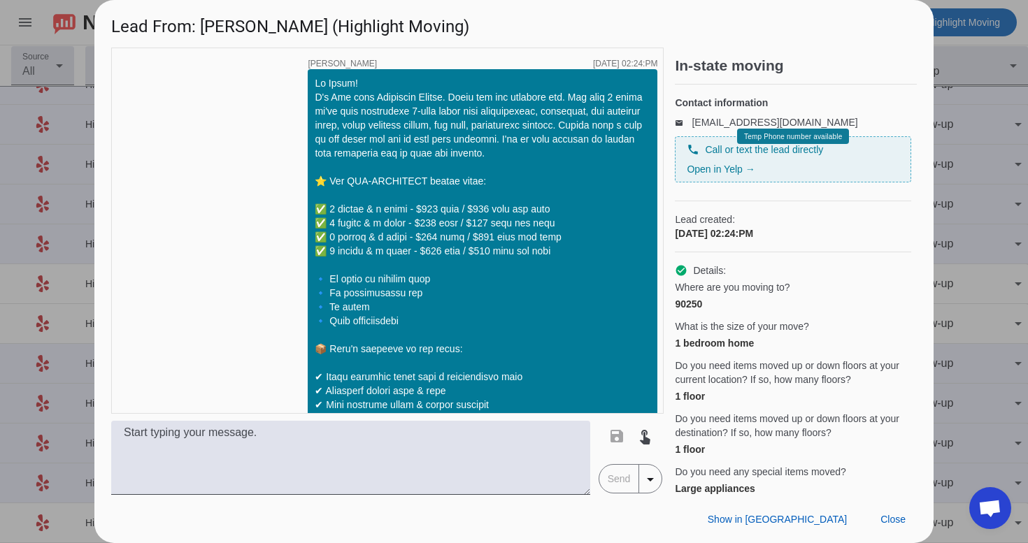
scroll to position [911, 0]
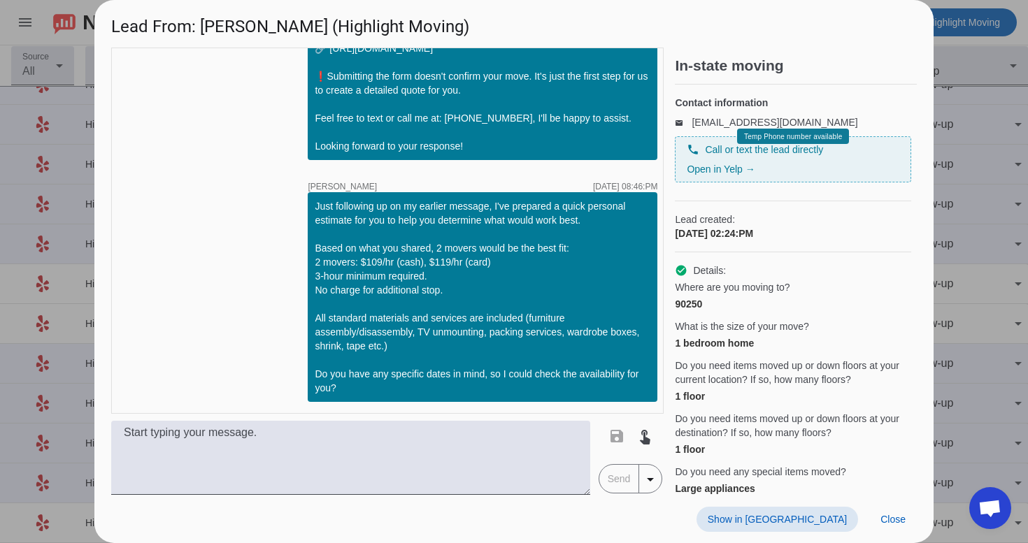
click at [799, 512] on span at bounding box center [778, 519] width 162 height 25
click at [893, 515] on span "Close" at bounding box center [893, 519] width 25 height 11
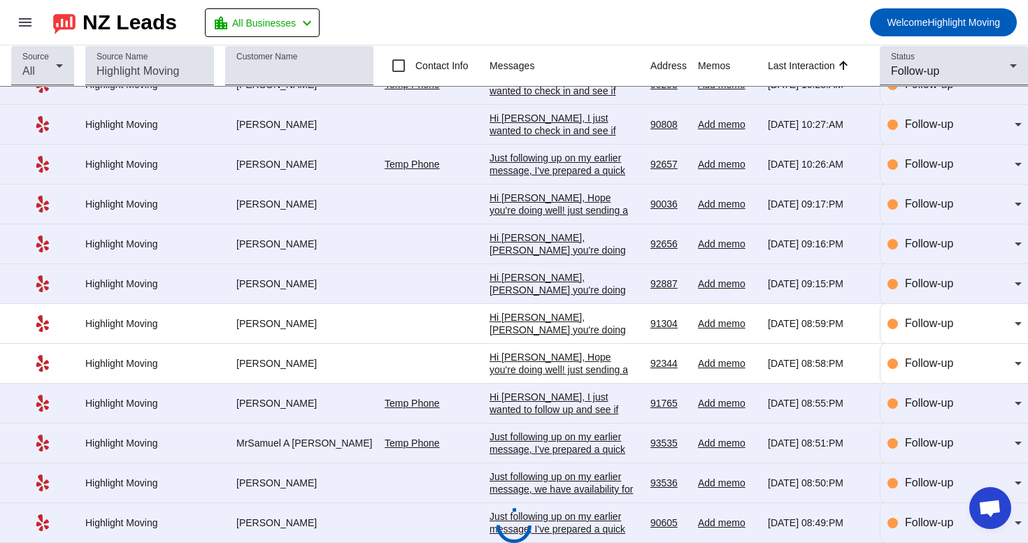
scroll to position [152, 0]
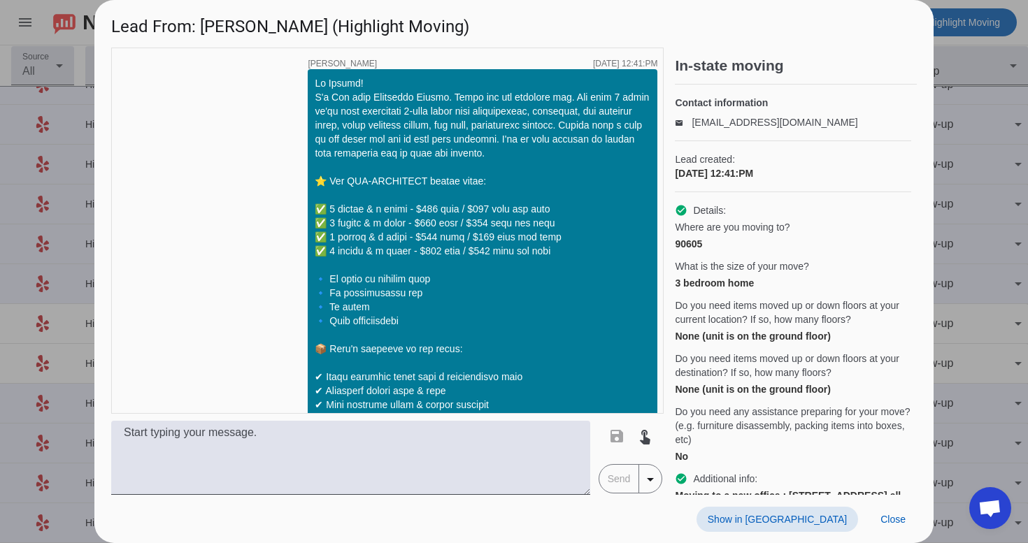
scroll to position [1181, 0]
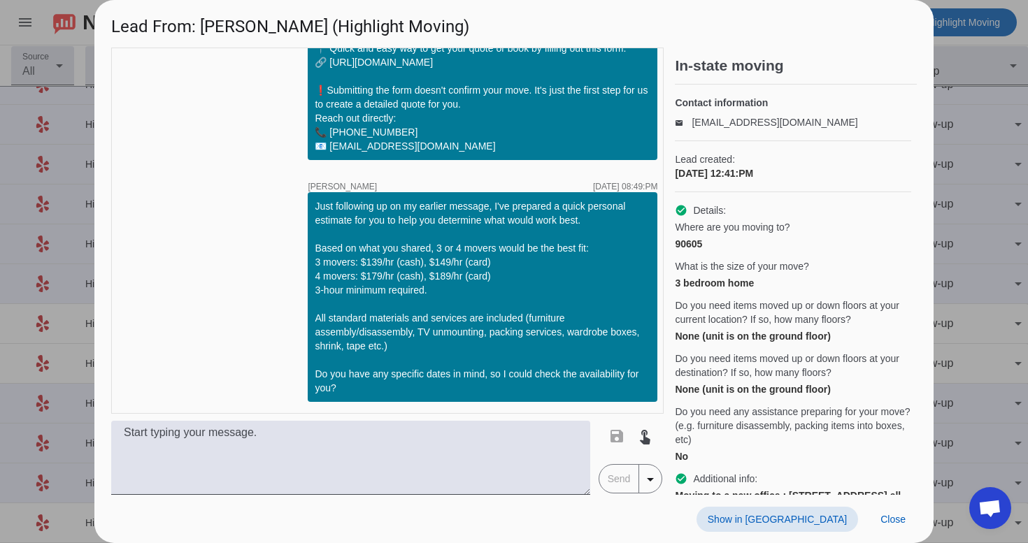
click at [808, 520] on span "Show in [GEOGRAPHIC_DATA]" at bounding box center [777, 519] width 139 height 11
click at [888, 510] on span at bounding box center [893, 519] width 48 height 25
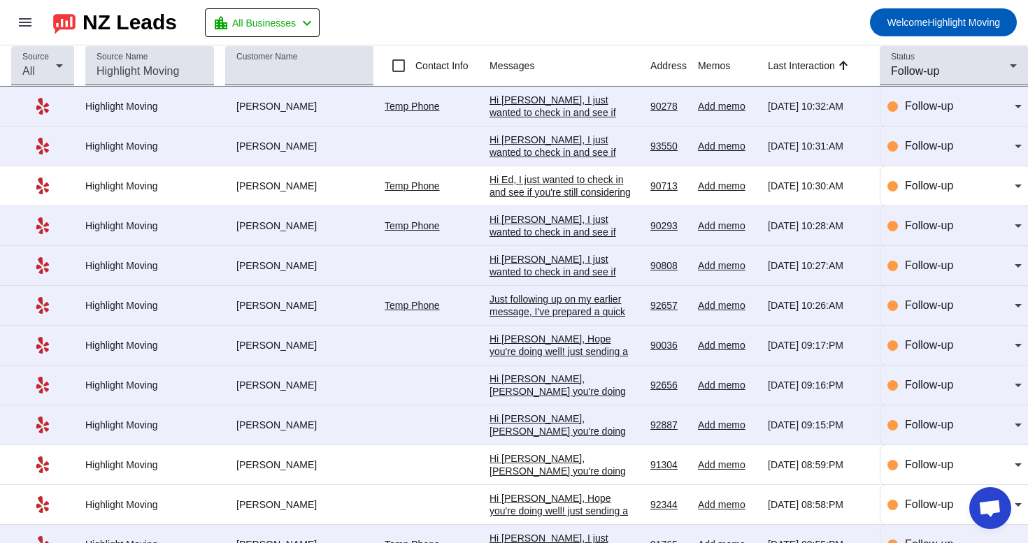
scroll to position [0, 0]
click at [557, 179] on div "Hi Ed, I just wanted to check in and see if you're still considering the moving…" at bounding box center [565, 242] width 150 height 138
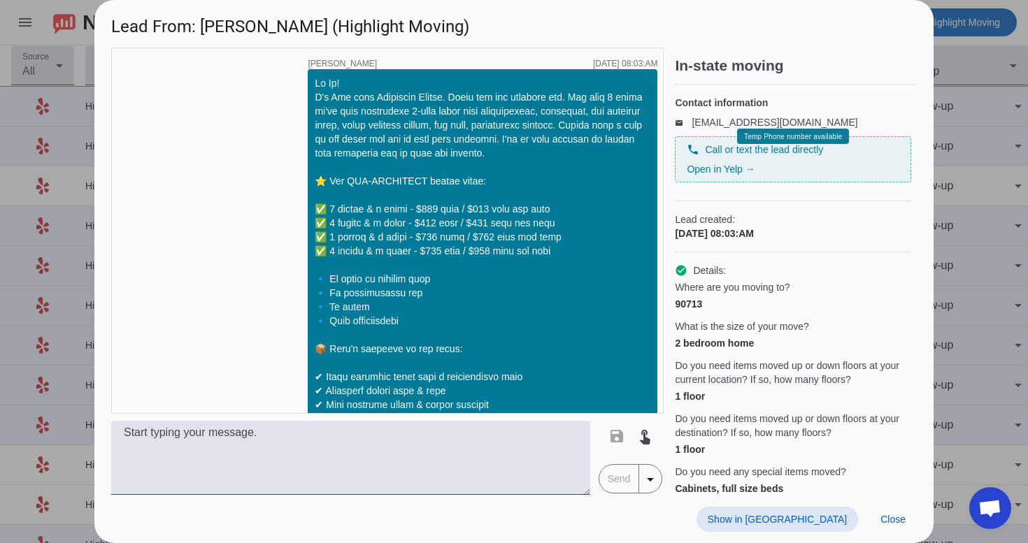
scroll to position [1353, 0]
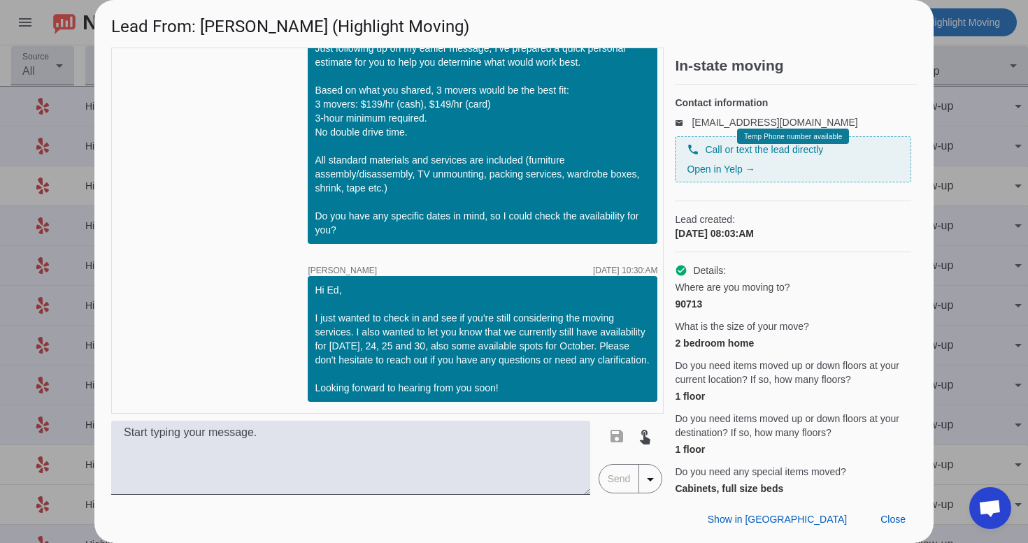
drag, startPoint x: 315, startPoint y: 277, endPoint x: 560, endPoint y: 400, distance: 274.0
click at [560, 400] on div "Hi Ed, I just wanted to check in and see if you're still considering the moving…" at bounding box center [483, 339] width 350 height 126
copy div "Hi [PERSON_NAME], I just wanted to check in and see if you're still considering…"
click at [895, 518] on span "Close" at bounding box center [893, 519] width 25 height 11
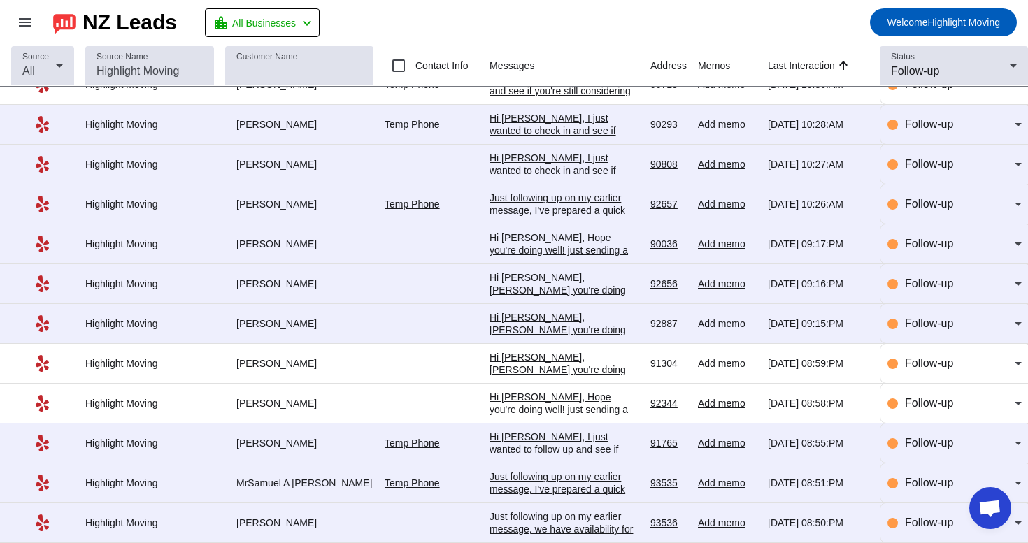
scroll to position [152, 0]
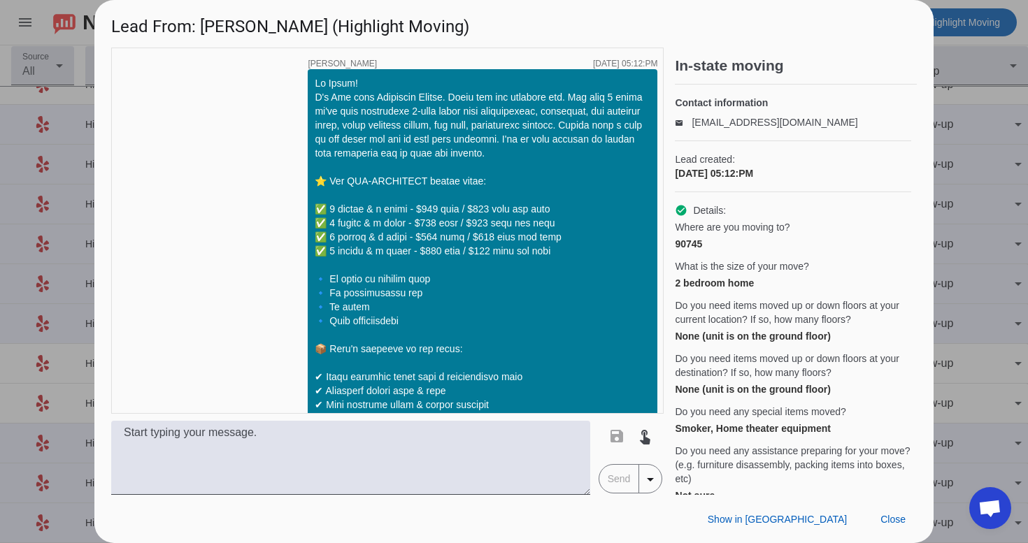
scroll to position [883, 0]
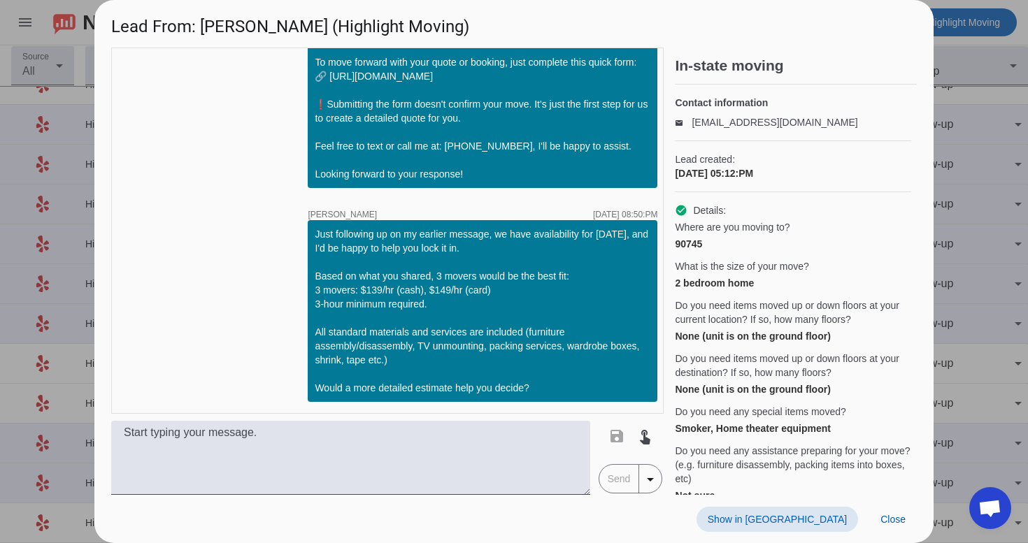
click at [839, 512] on span at bounding box center [778, 519] width 162 height 25
click at [894, 529] on span at bounding box center [893, 519] width 48 height 25
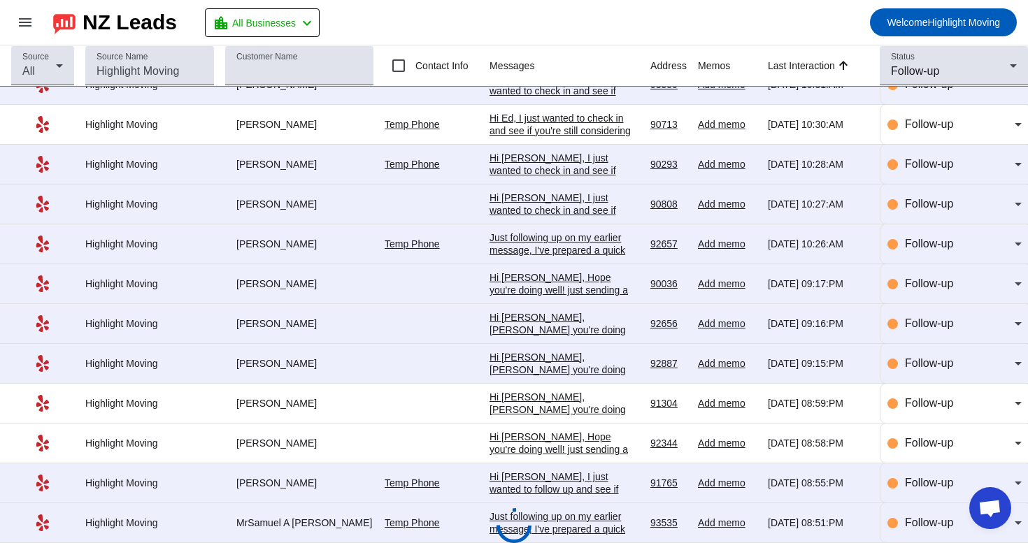
scroll to position [152, 0]
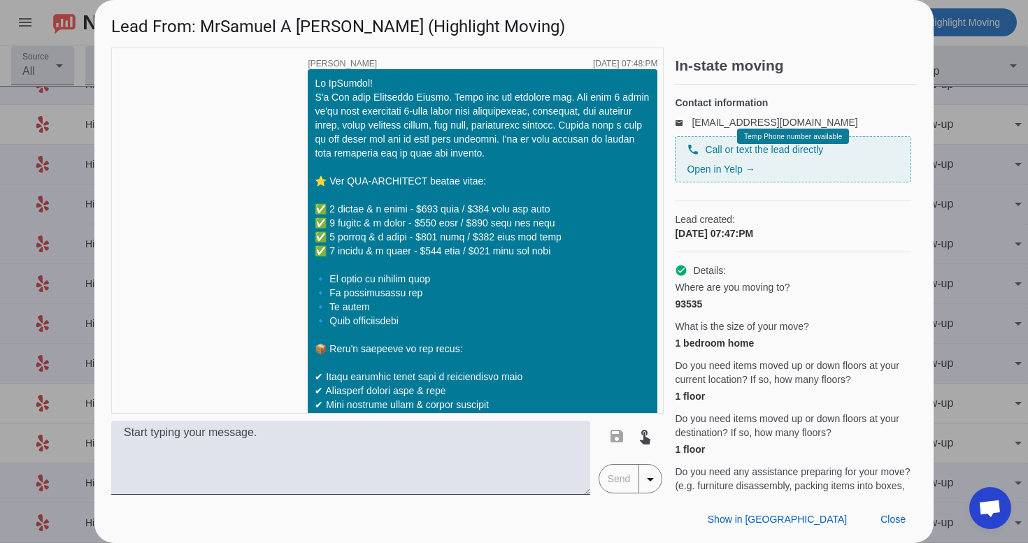
scroll to position [608, 0]
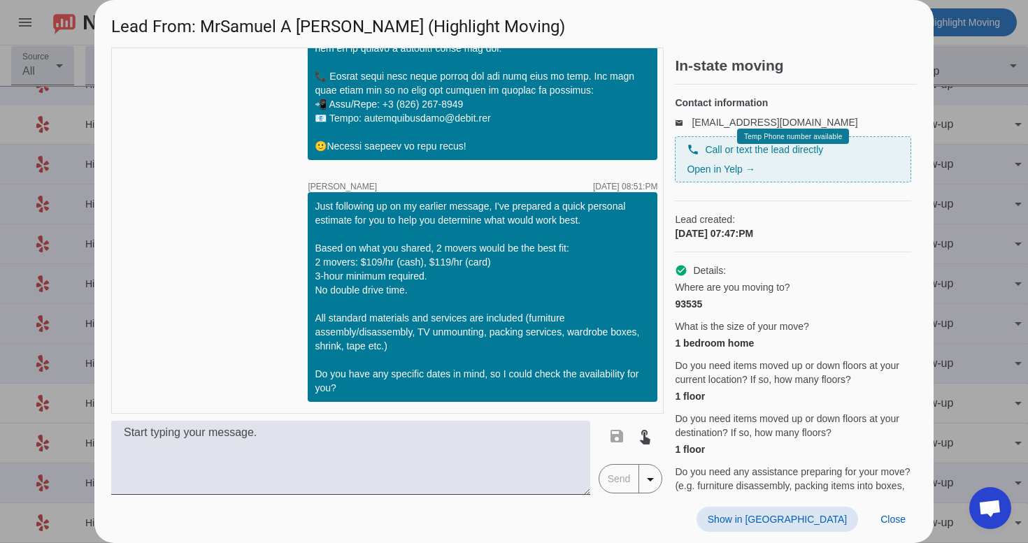
click at [811, 524] on span "Show in [GEOGRAPHIC_DATA]" at bounding box center [777, 519] width 139 height 11
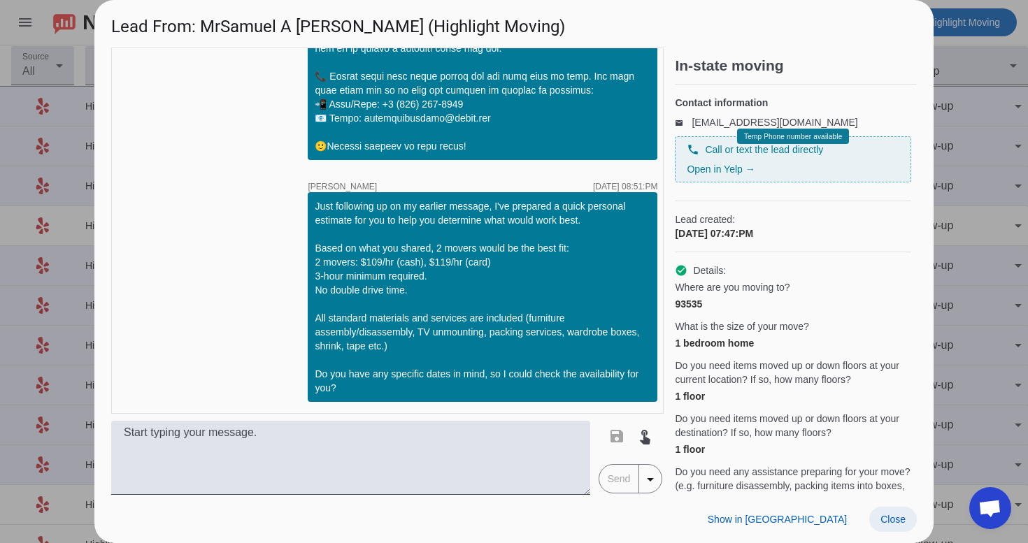
click at [895, 515] on span "Close" at bounding box center [893, 519] width 25 height 11
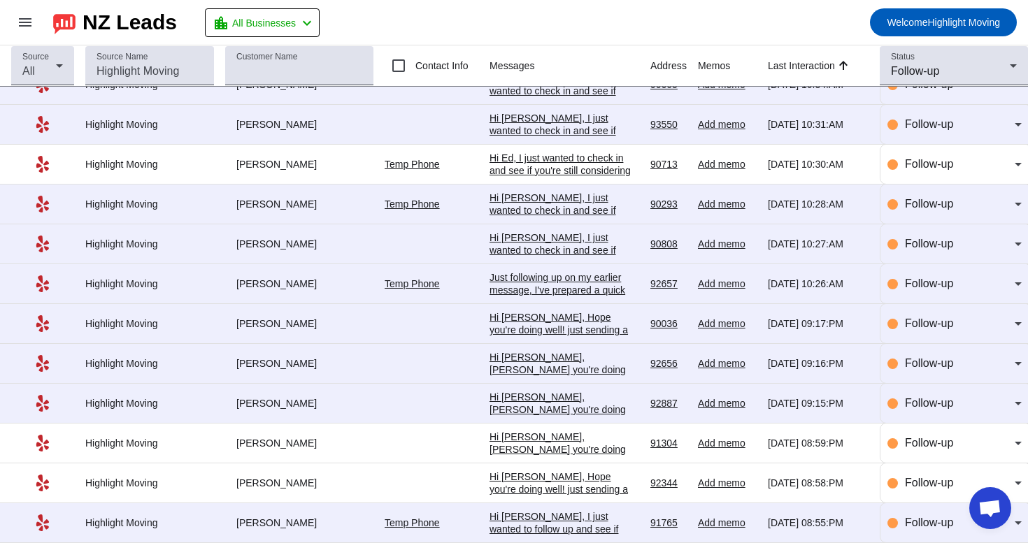
scroll to position [112, 0]
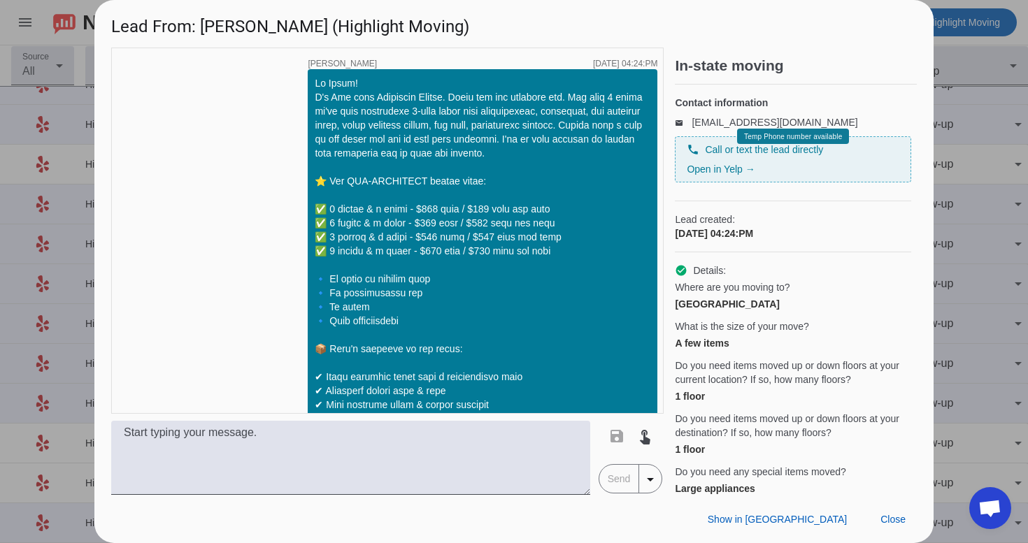
scroll to position [1255, 0]
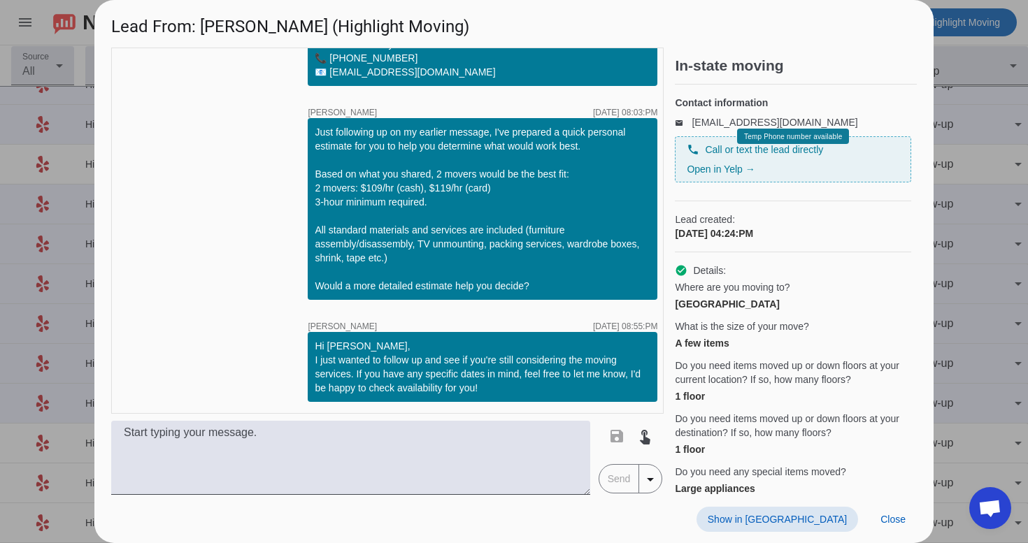
click at [825, 515] on span "Show in [GEOGRAPHIC_DATA]" at bounding box center [777, 519] width 139 height 11
click at [890, 530] on span at bounding box center [893, 519] width 48 height 25
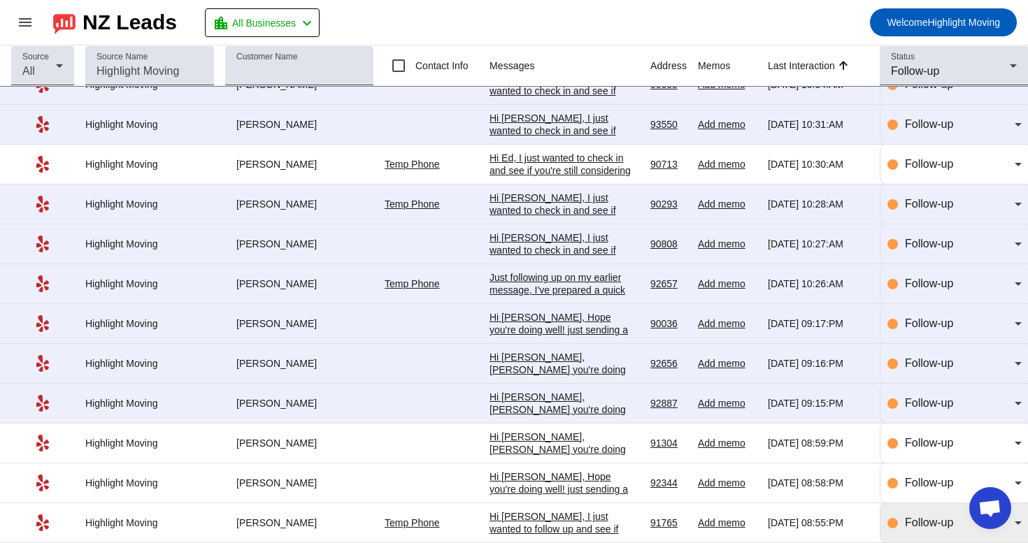
click at [932, 528] on span "Follow-up" at bounding box center [929, 523] width 48 height 12
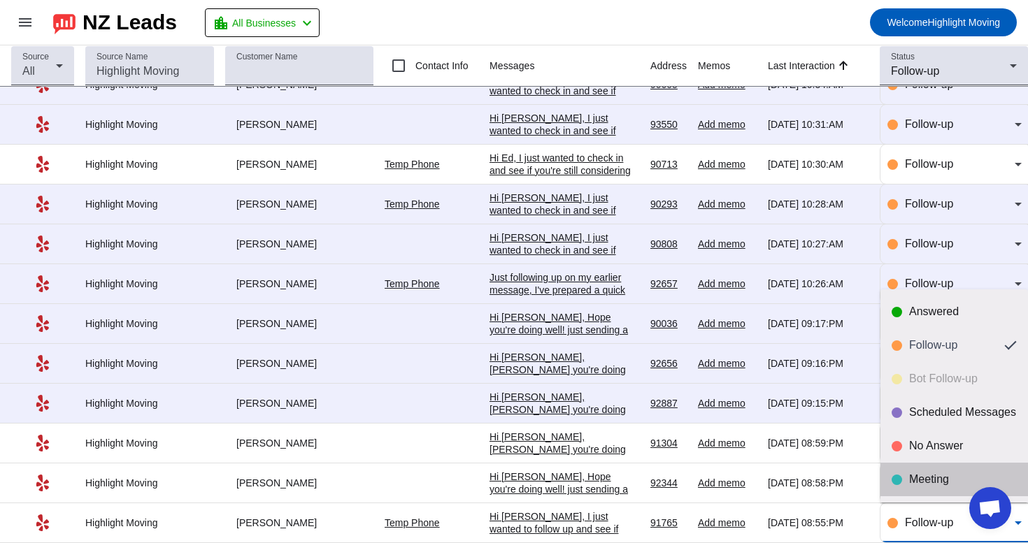
click at [943, 476] on div "Meeting" at bounding box center [963, 480] width 108 height 14
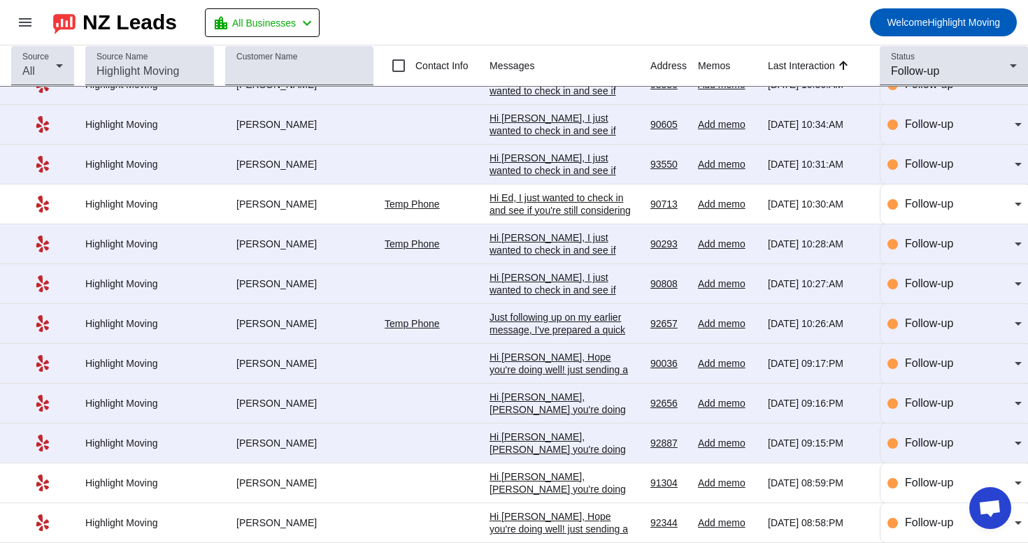
scroll to position [0, 0]
click at [554, 529] on div "Hi [PERSON_NAME], Hope you're doing well! just sending a friendly reminder that…" at bounding box center [565, 536] width 150 height 50
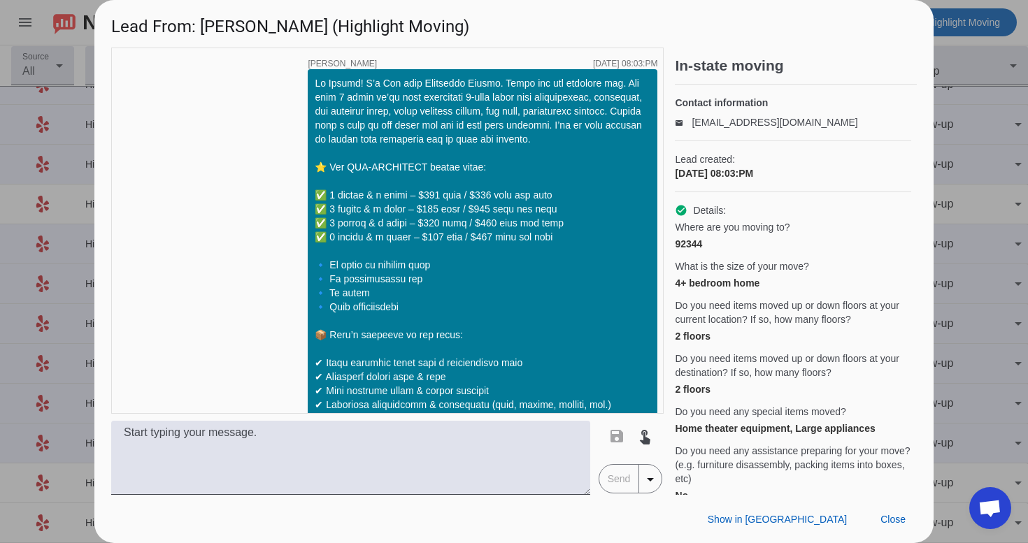
scroll to position [2083, 0]
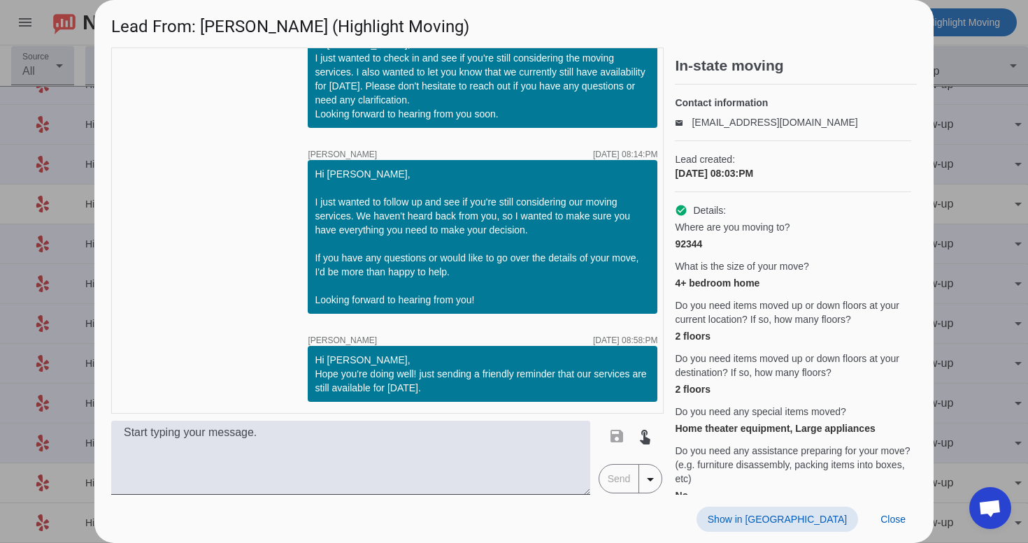
click at [816, 526] on span at bounding box center [778, 519] width 162 height 25
click at [883, 519] on span "Close" at bounding box center [893, 519] width 25 height 11
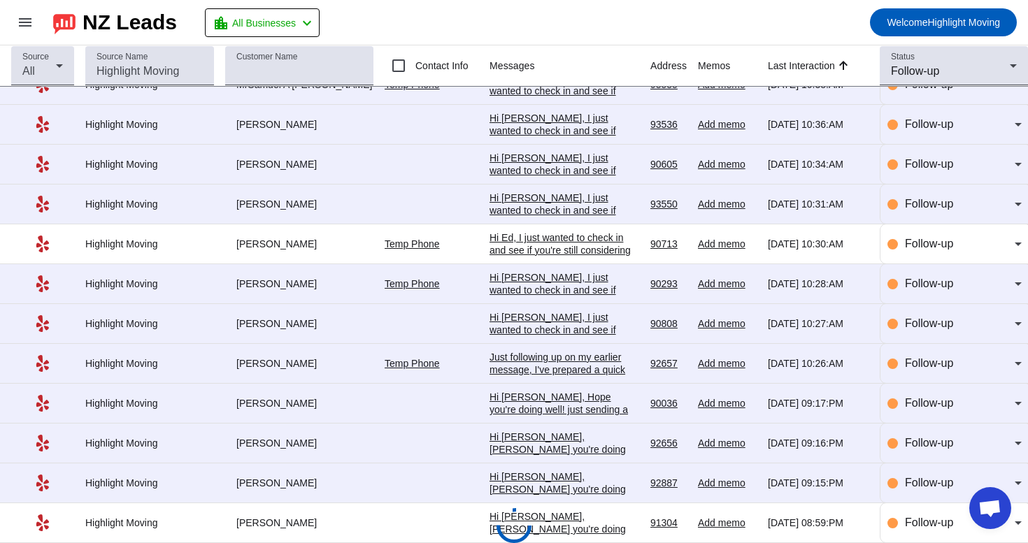
scroll to position [71, 0]
click at [553, 518] on div "Hi [PERSON_NAME], [PERSON_NAME] you're doing well! just sending a friendly remi…" at bounding box center [565, 542] width 150 height 63
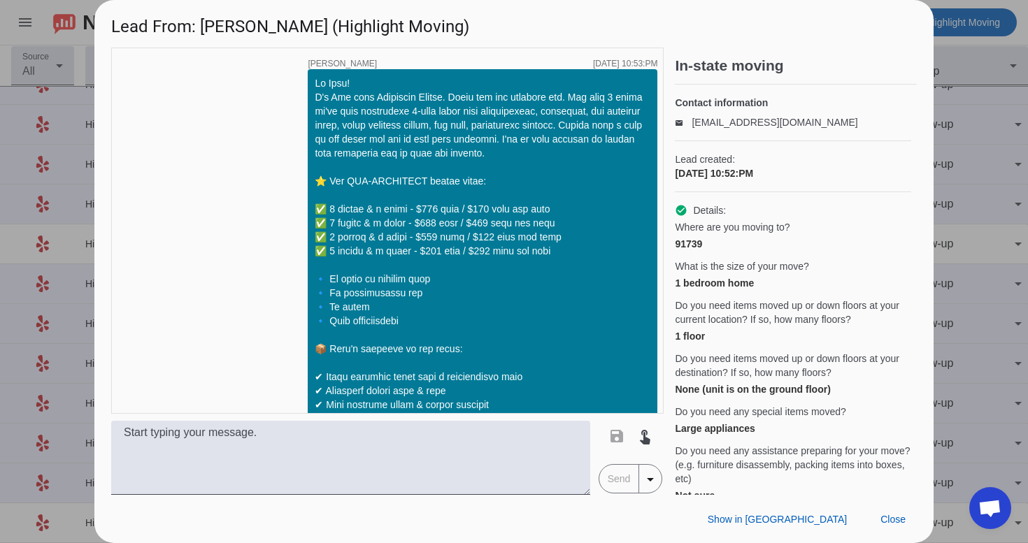
scroll to position [1557, 0]
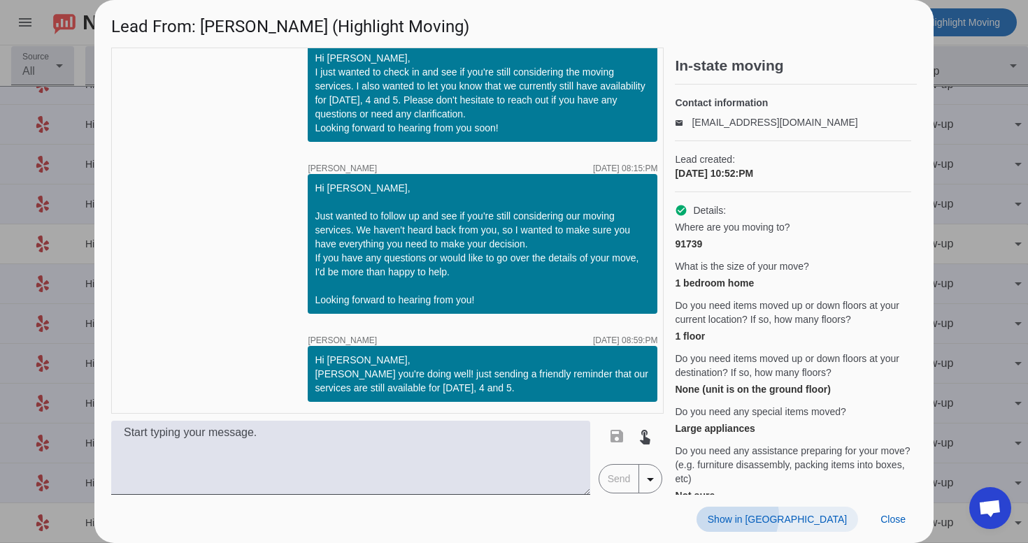
click at [809, 516] on span "Show in [GEOGRAPHIC_DATA]" at bounding box center [777, 519] width 139 height 11
click at [895, 520] on span "Close" at bounding box center [893, 519] width 25 height 11
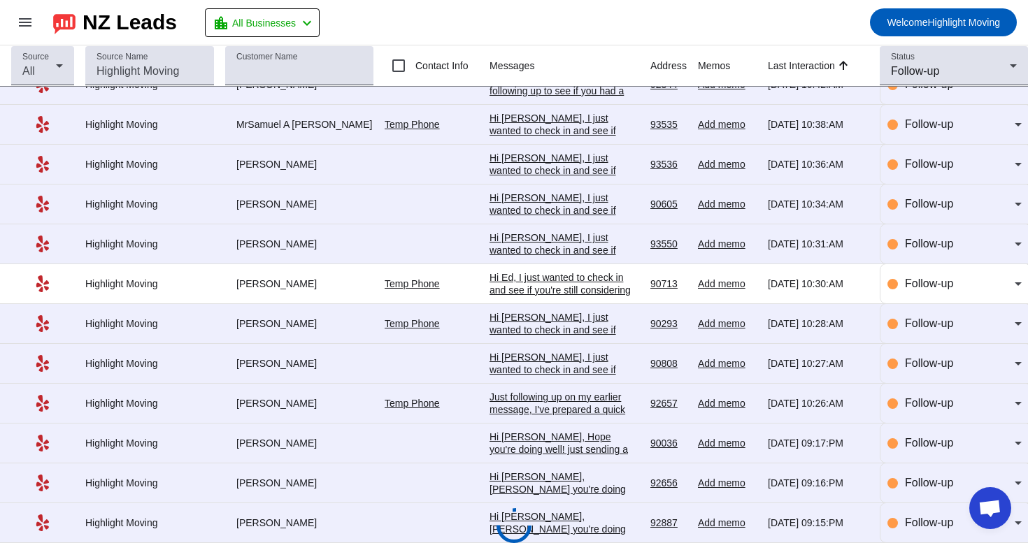
scroll to position [71, 0]
click at [531, 523] on div "Hi [PERSON_NAME], [PERSON_NAME] you're doing well! just sending a friendly remi…" at bounding box center [565, 542] width 150 height 63
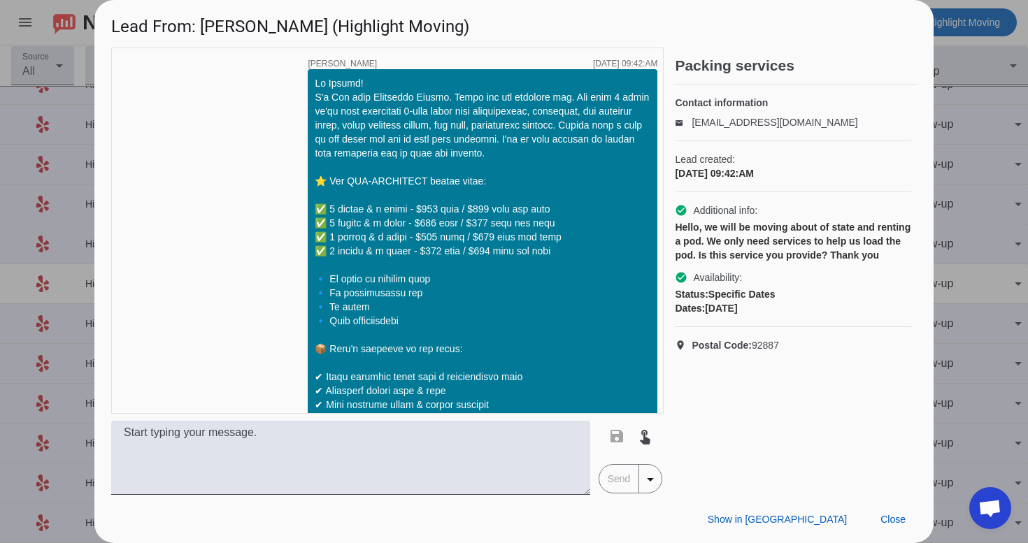
scroll to position [1203, 0]
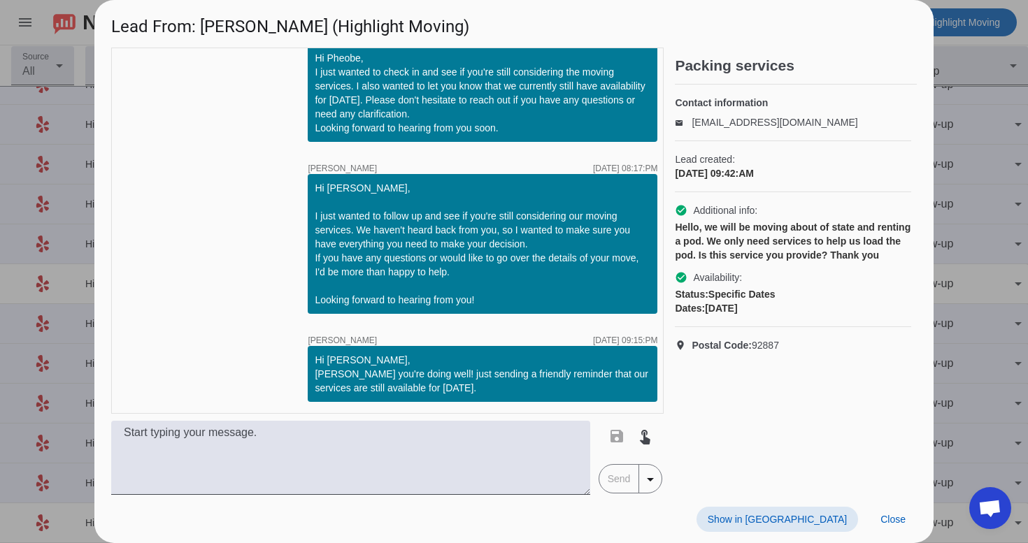
click at [817, 515] on span "Show in [GEOGRAPHIC_DATA]" at bounding box center [777, 519] width 139 height 11
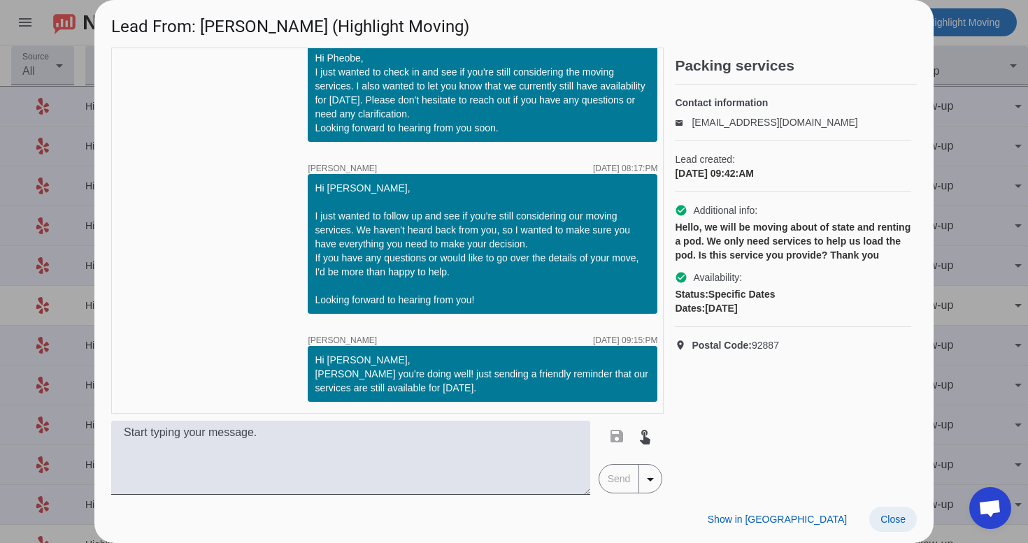
click at [907, 517] on span at bounding box center [893, 519] width 48 height 25
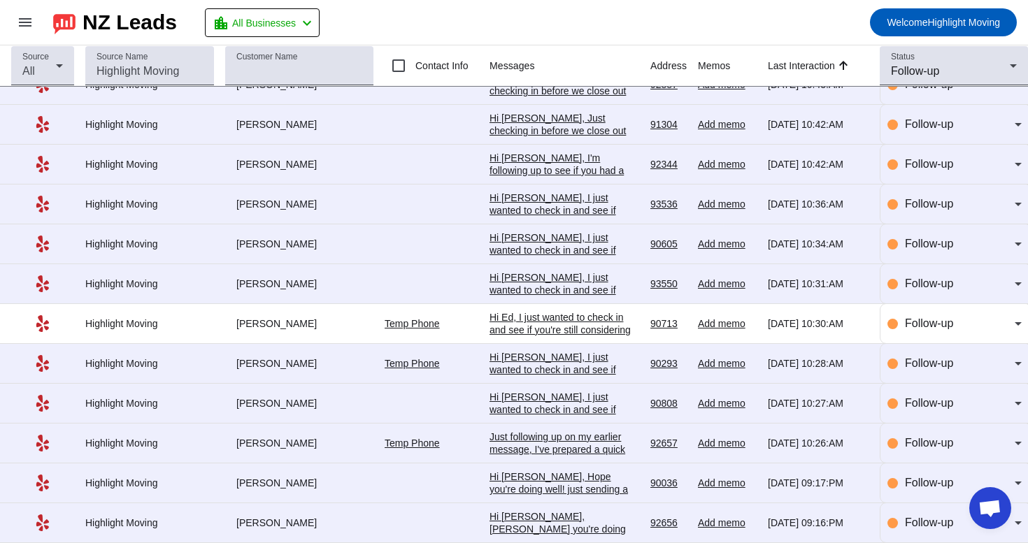
scroll to position [31, 0]
click at [571, 519] on div "Hi [PERSON_NAME], [PERSON_NAME] you're doing well! just sending a friendly remi…" at bounding box center [565, 542] width 150 height 63
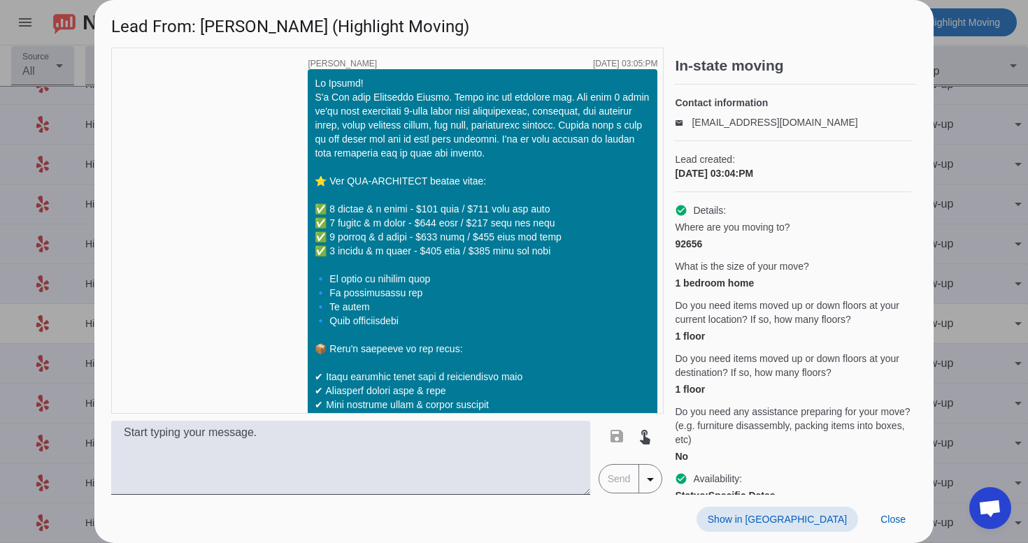
scroll to position [985, 0]
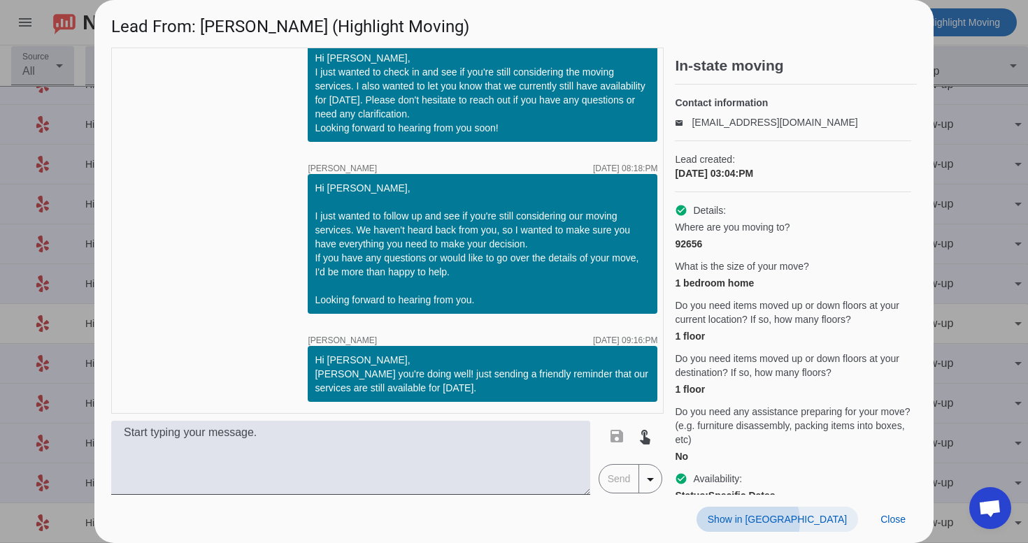
click at [828, 522] on span "Show in [GEOGRAPHIC_DATA]" at bounding box center [777, 519] width 139 height 11
click at [902, 512] on span at bounding box center [893, 519] width 48 height 25
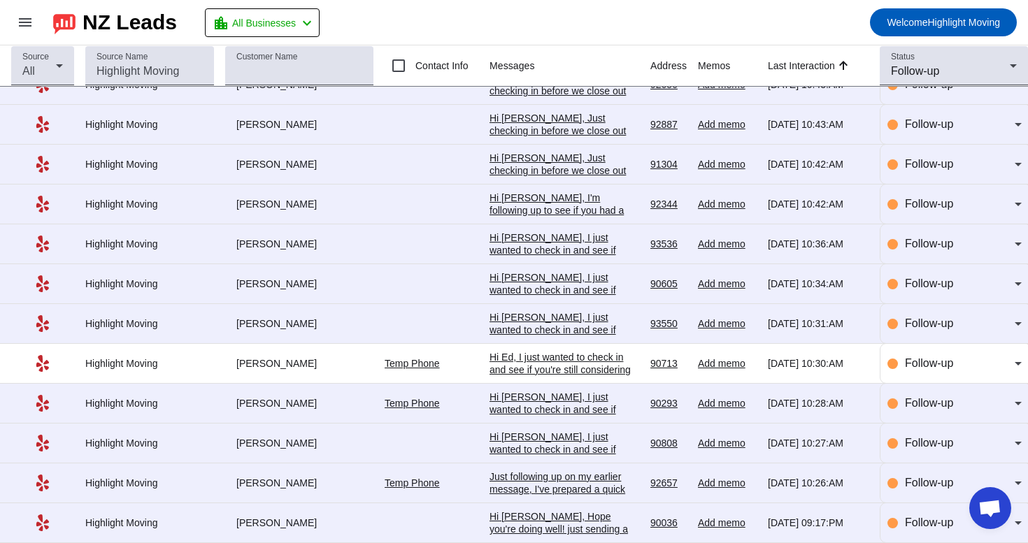
scroll to position [31, 0]
click at [543, 518] on div "Hi [PERSON_NAME], Hope you're doing well! just sending a friendly reminder that…" at bounding box center [565, 536] width 150 height 50
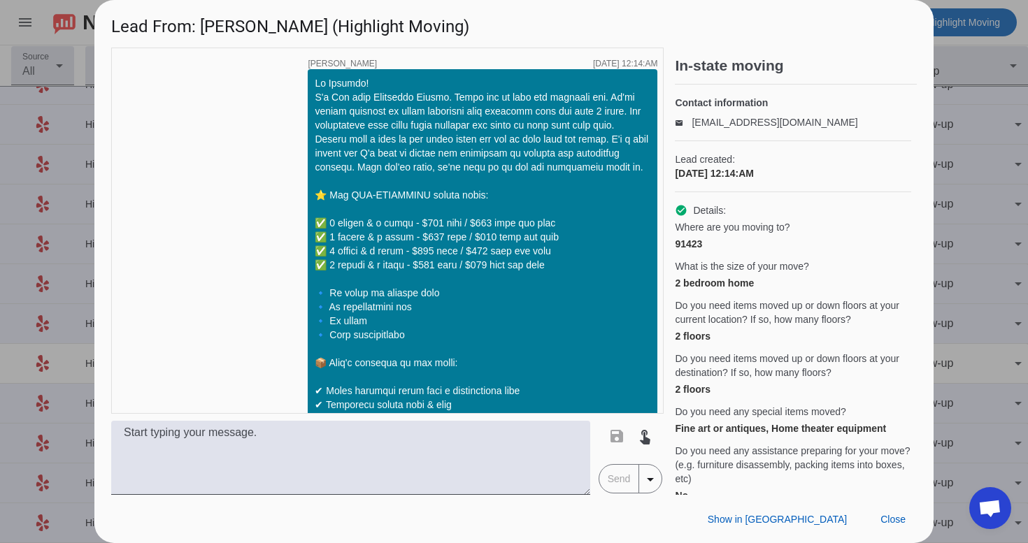
scroll to position [2353, 0]
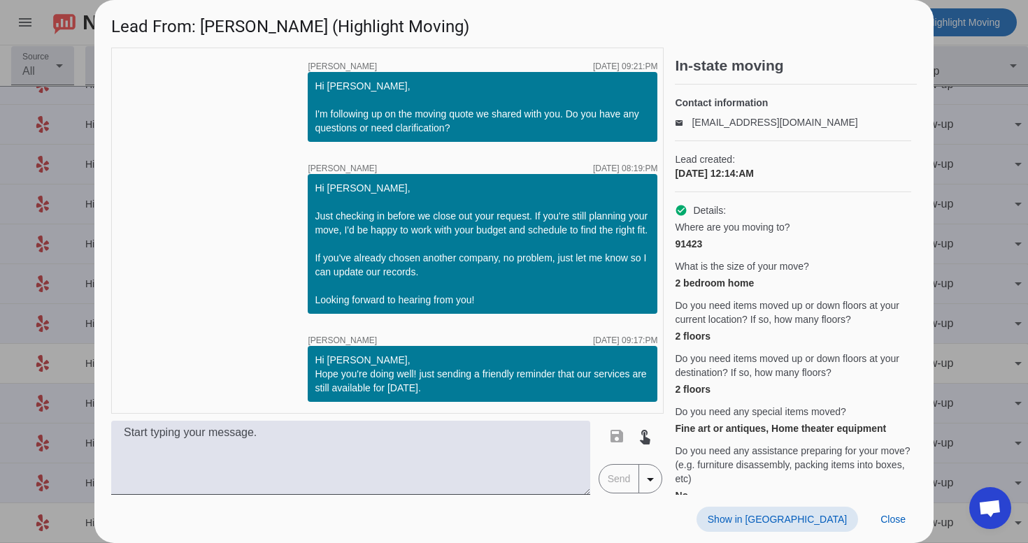
click at [819, 514] on span "Show in [GEOGRAPHIC_DATA]" at bounding box center [777, 519] width 139 height 11
click at [897, 515] on span "Close" at bounding box center [893, 519] width 25 height 11
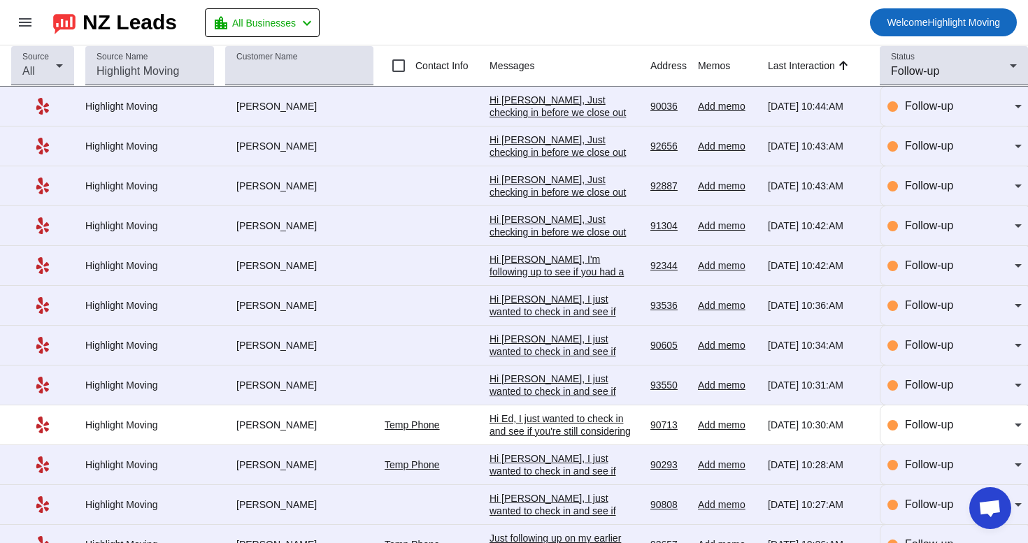
scroll to position [0, 0]
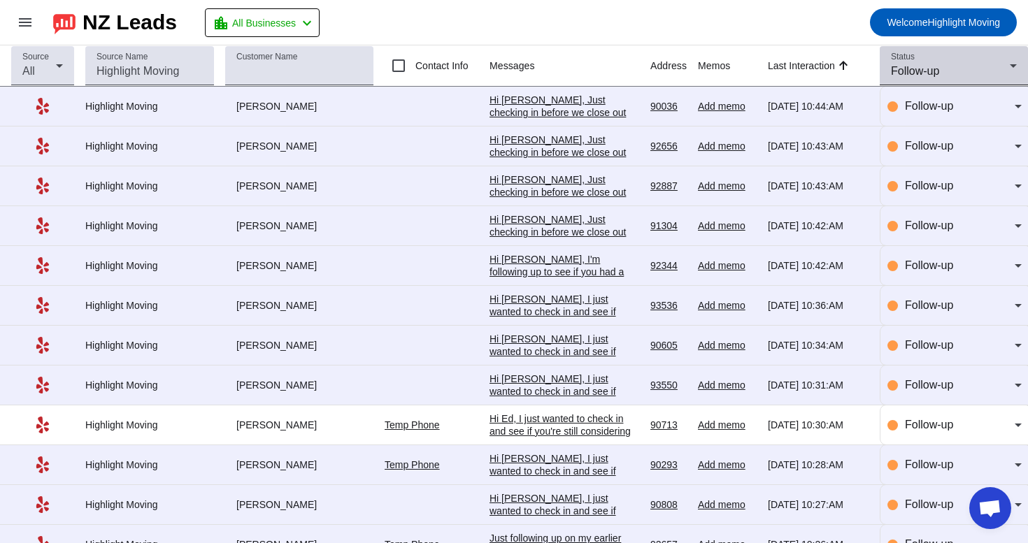
click at [933, 55] on div "Status Follow-up" at bounding box center [954, 65] width 126 height 39
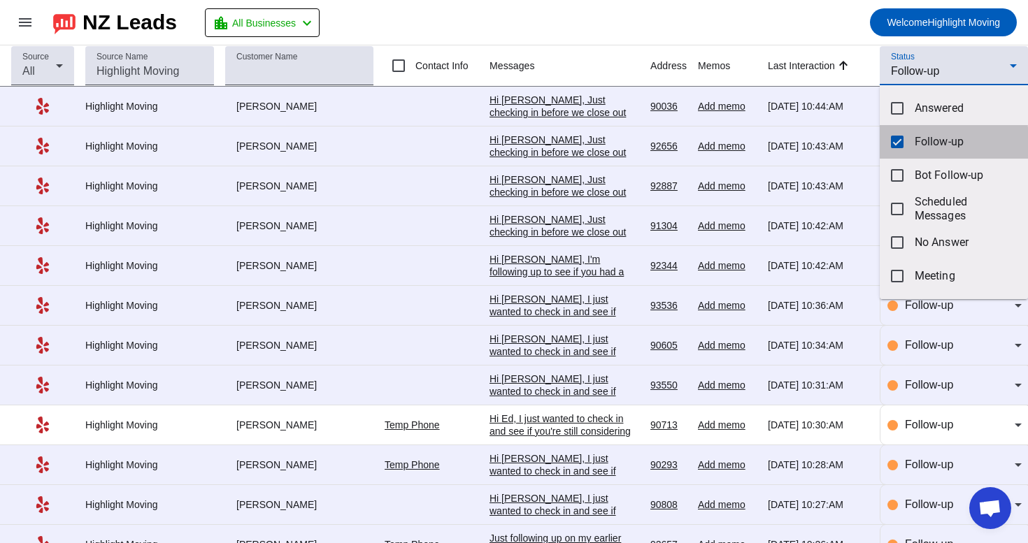
click at [900, 146] on mat-pseudo-checkbox at bounding box center [897, 142] width 13 height 13
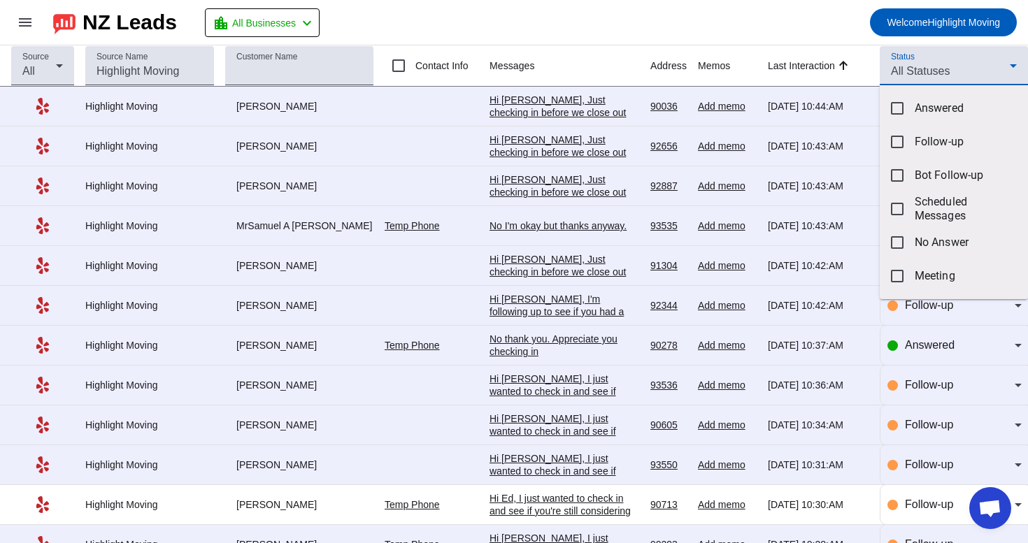
click at [948, 67] on div at bounding box center [514, 271] width 1028 height 543
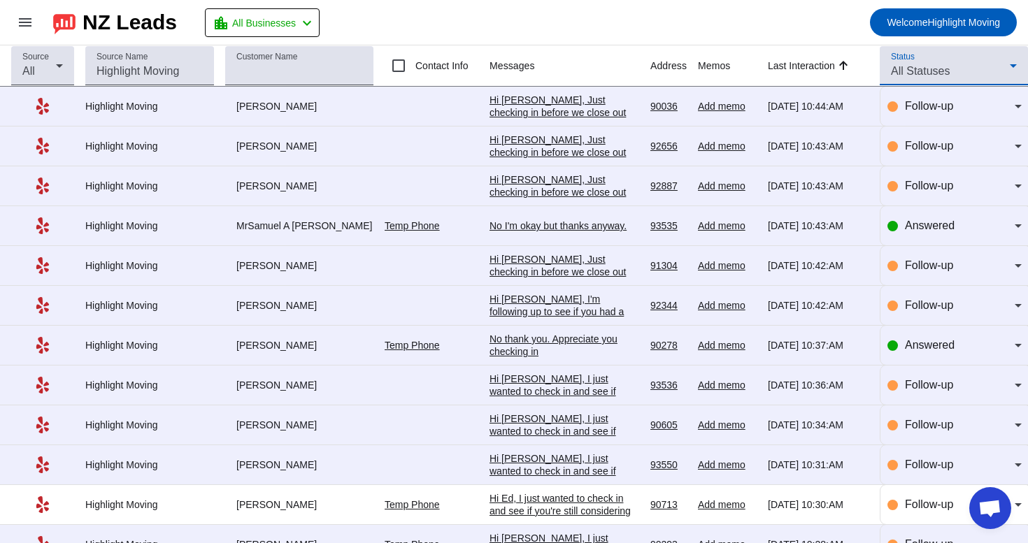
click at [948, 67] on span "All Statuses" at bounding box center [920, 71] width 59 height 12
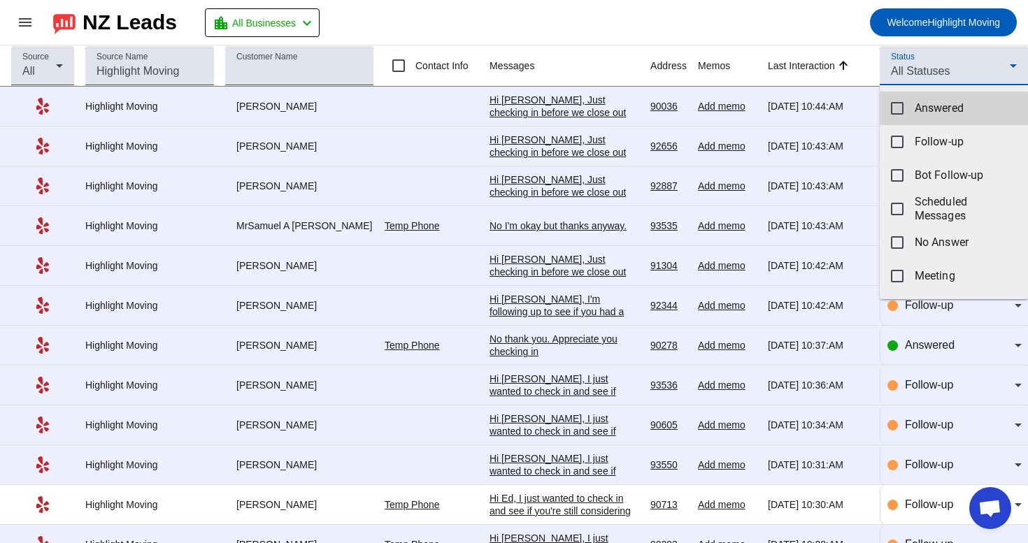
click at [938, 99] on mat-option "Answered" at bounding box center [954, 109] width 148 height 34
click at [764, 13] on div at bounding box center [514, 271] width 1028 height 543
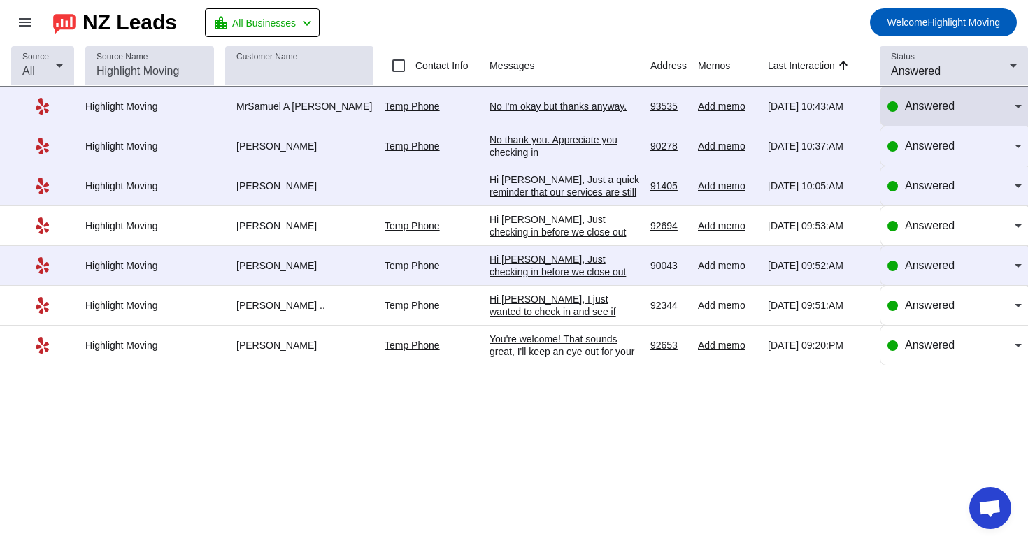
click at [941, 107] on span "Answered" at bounding box center [930, 106] width 50 height 12
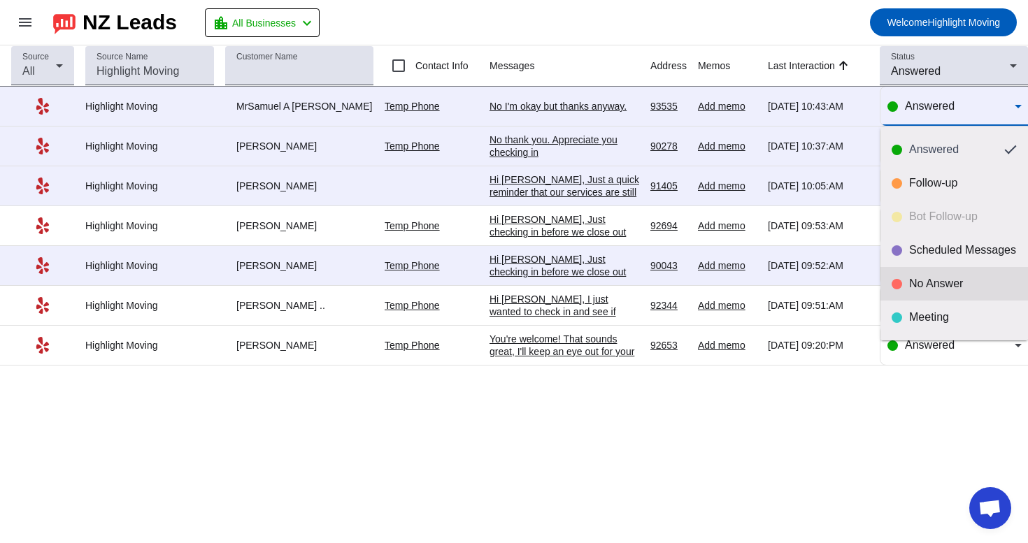
click at [917, 285] on div "No Answer" at bounding box center [963, 284] width 108 height 14
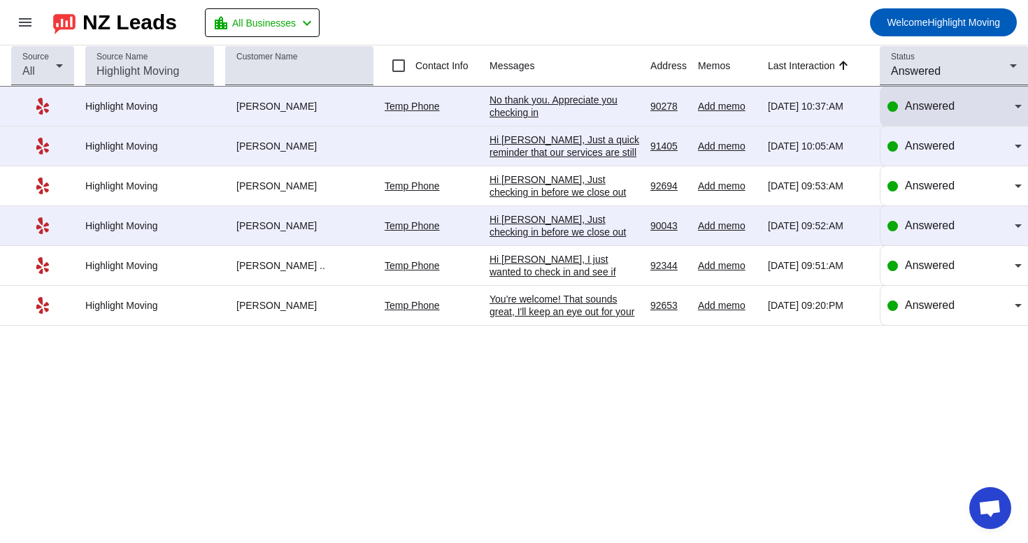
click at [938, 108] on span "Answered" at bounding box center [930, 106] width 50 height 12
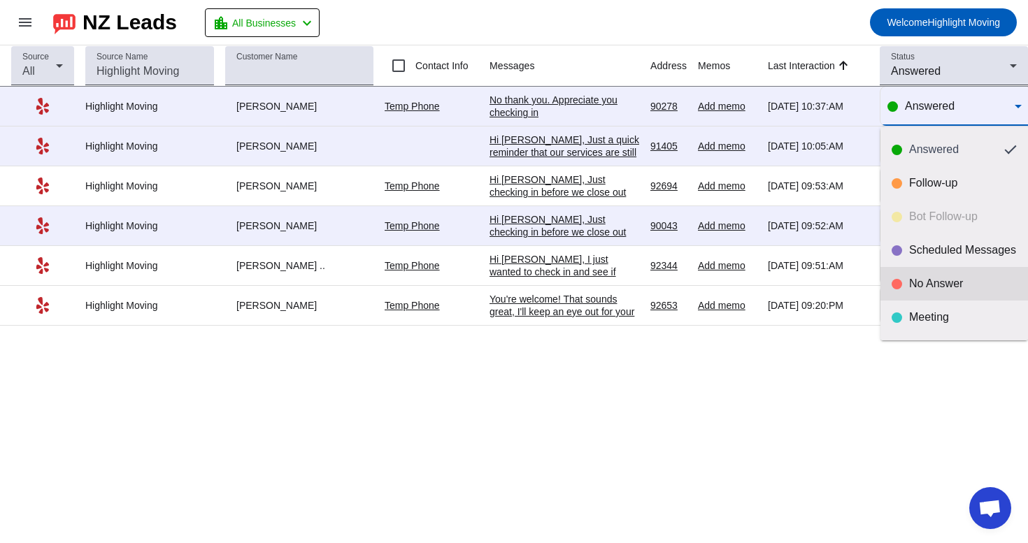
click at [938, 286] on div "No Answer" at bounding box center [963, 284] width 108 height 14
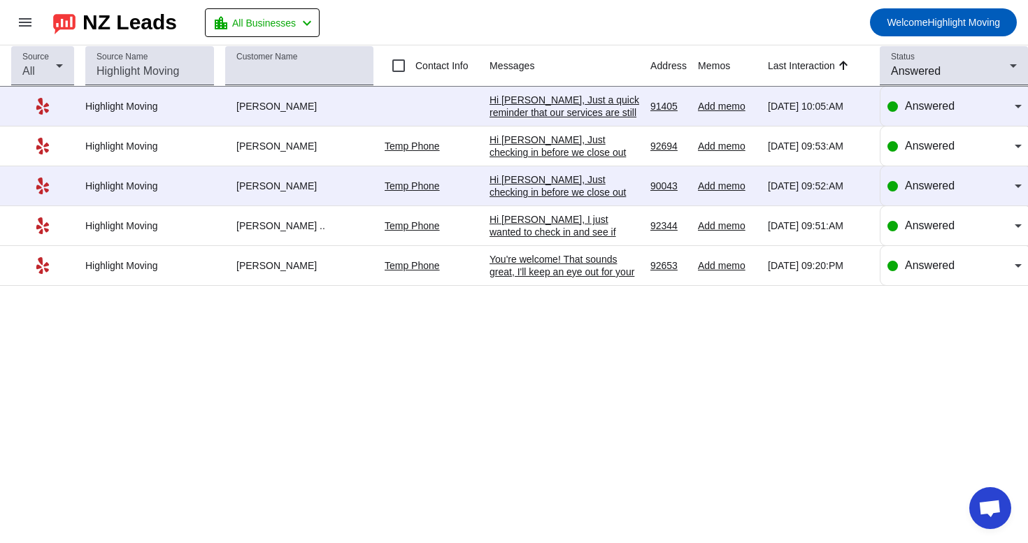
click at [846, 376] on div "Source All Source Name Customer Name Contact Info Messages Address Memos Last I…" at bounding box center [514, 294] width 1028 height 498
click at [954, 76] on div "Answered" at bounding box center [950, 71] width 119 height 17
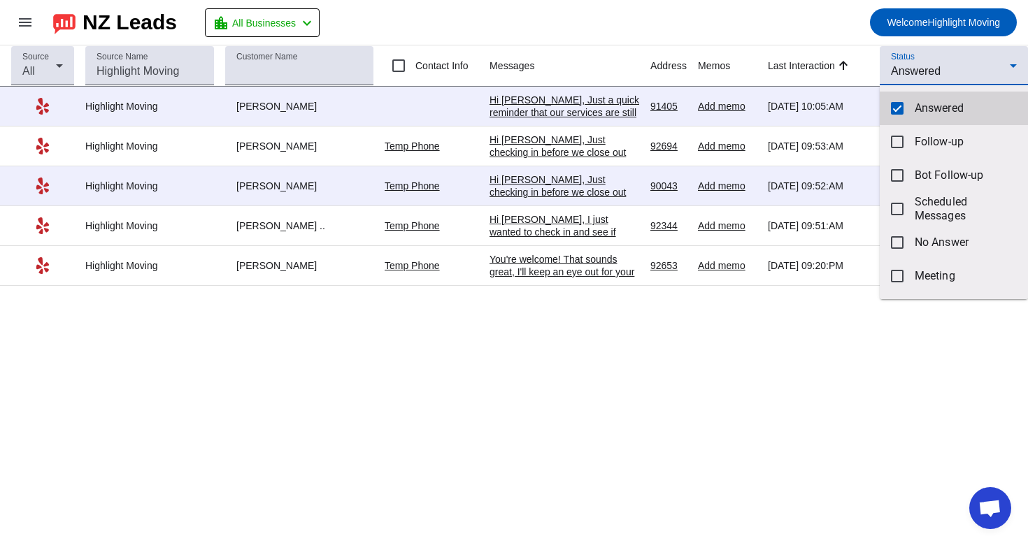
click at [930, 102] on span "Answered" at bounding box center [966, 108] width 102 height 14
click at [809, 13] on div at bounding box center [514, 271] width 1028 height 543
